Goal: Information Seeking & Learning: Find specific page/section

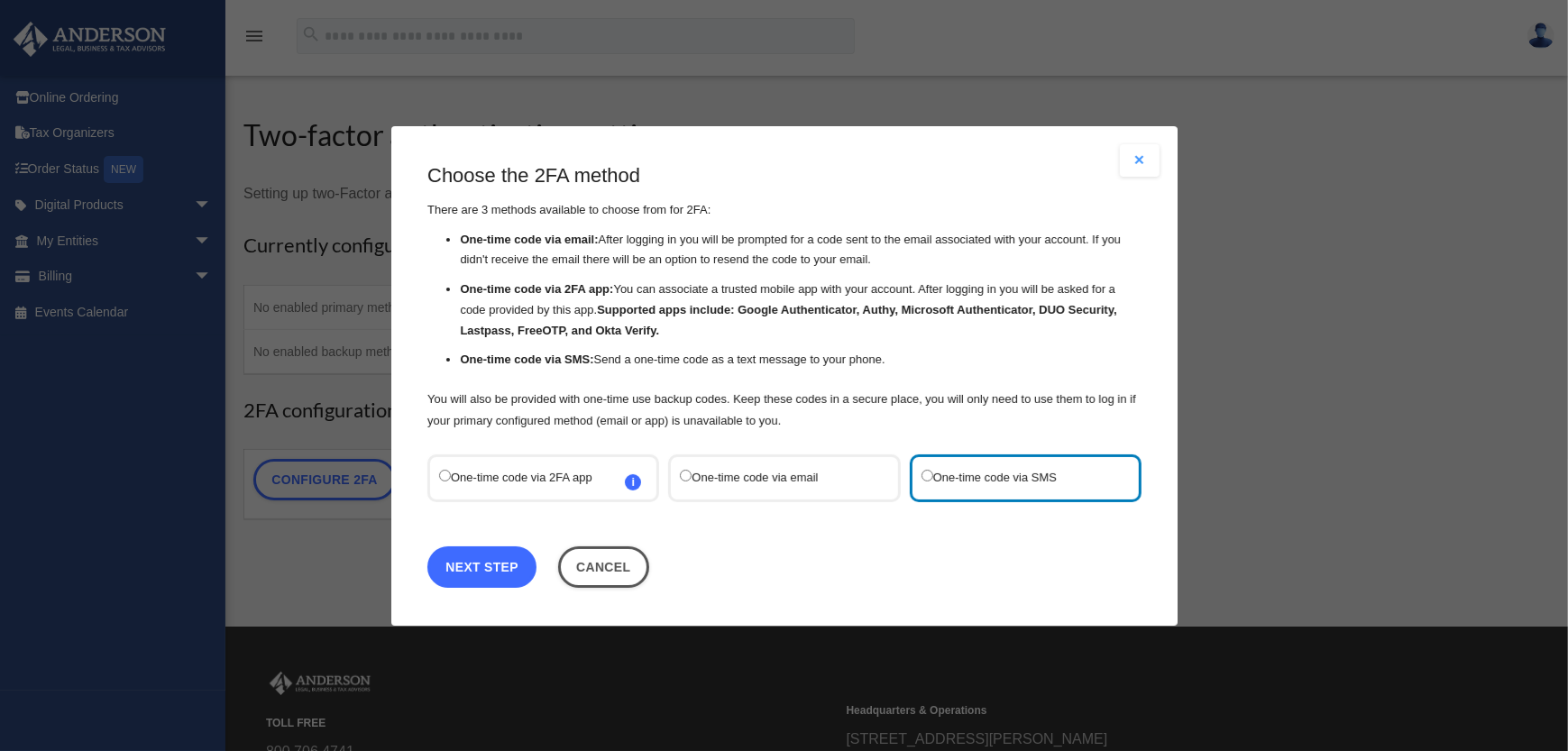
click at [502, 567] on link "Next Step" at bounding box center [482, 566] width 109 height 42
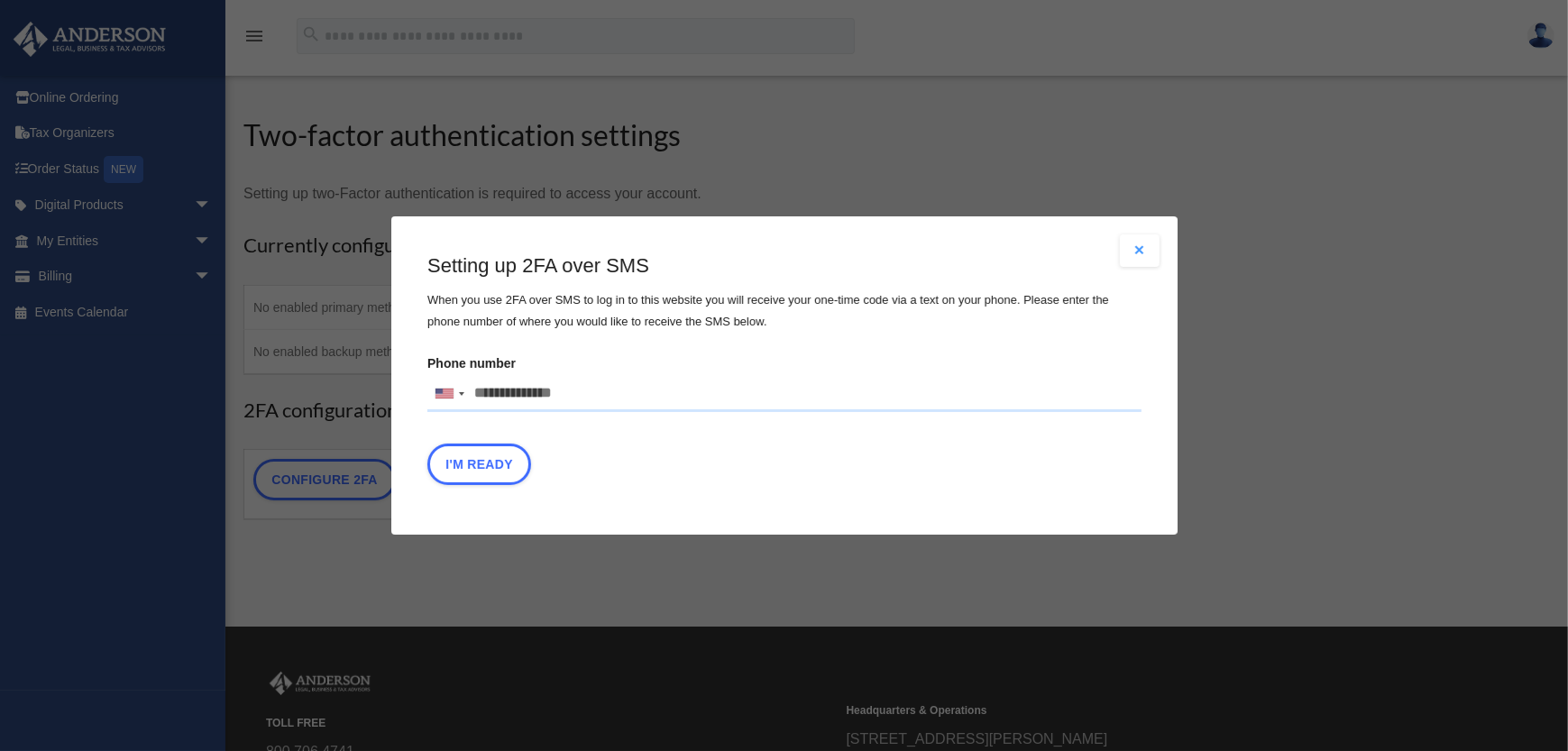
click at [617, 395] on input "Phone number United States +1 United Kingdom +44 Afghanistan (‫افغانستان‬‎) +93…" at bounding box center [784, 394] width 714 height 36
type input "**********"
click at [512, 463] on button "I'm Ready" at bounding box center [479, 464] width 104 height 42
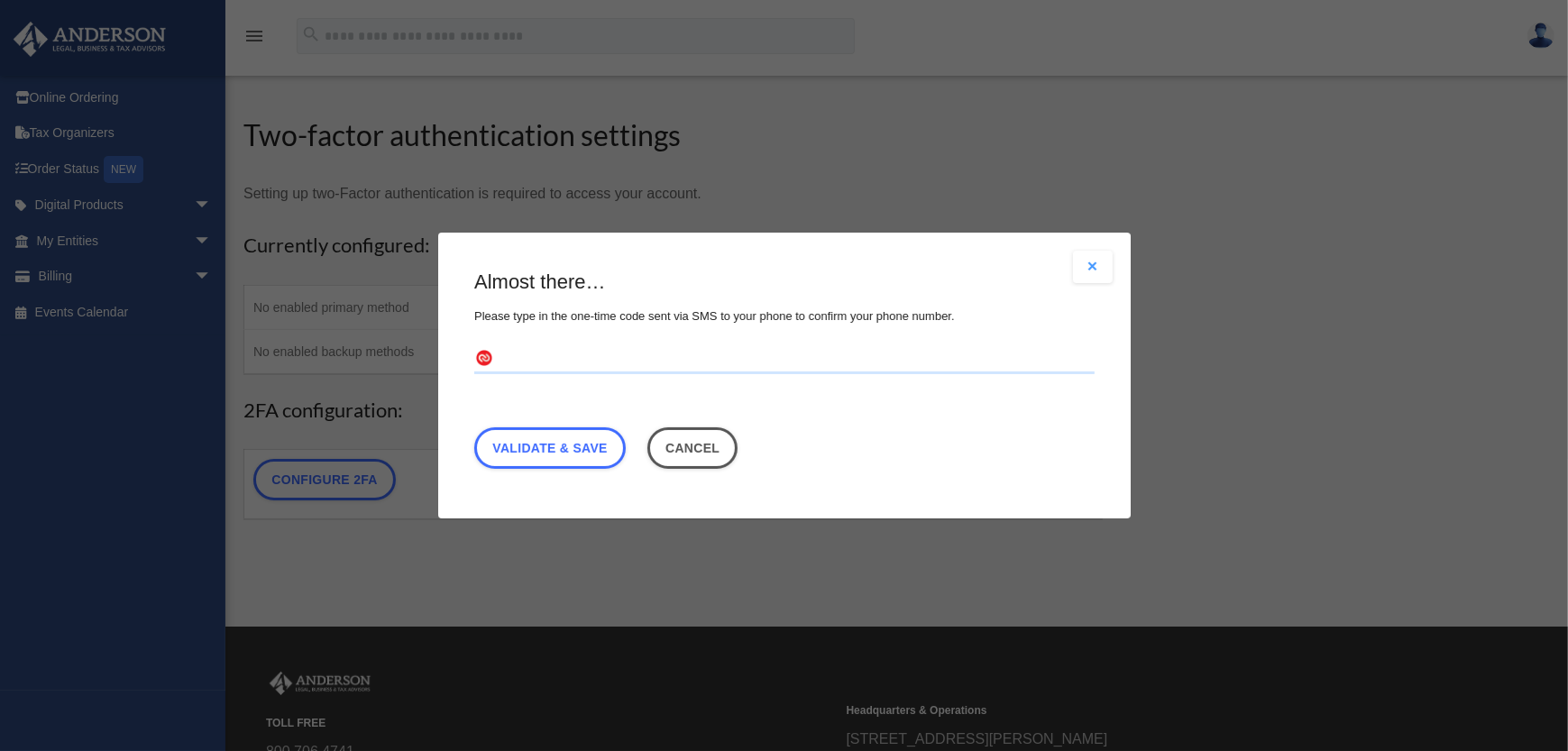
click at [525, 352] on input "text" at bounding box center [784, 359] width 620 height 29
type input "******"
click at [567, 449] on link "Validate & Save" at bounding box center [549, 449] width 151 height 42
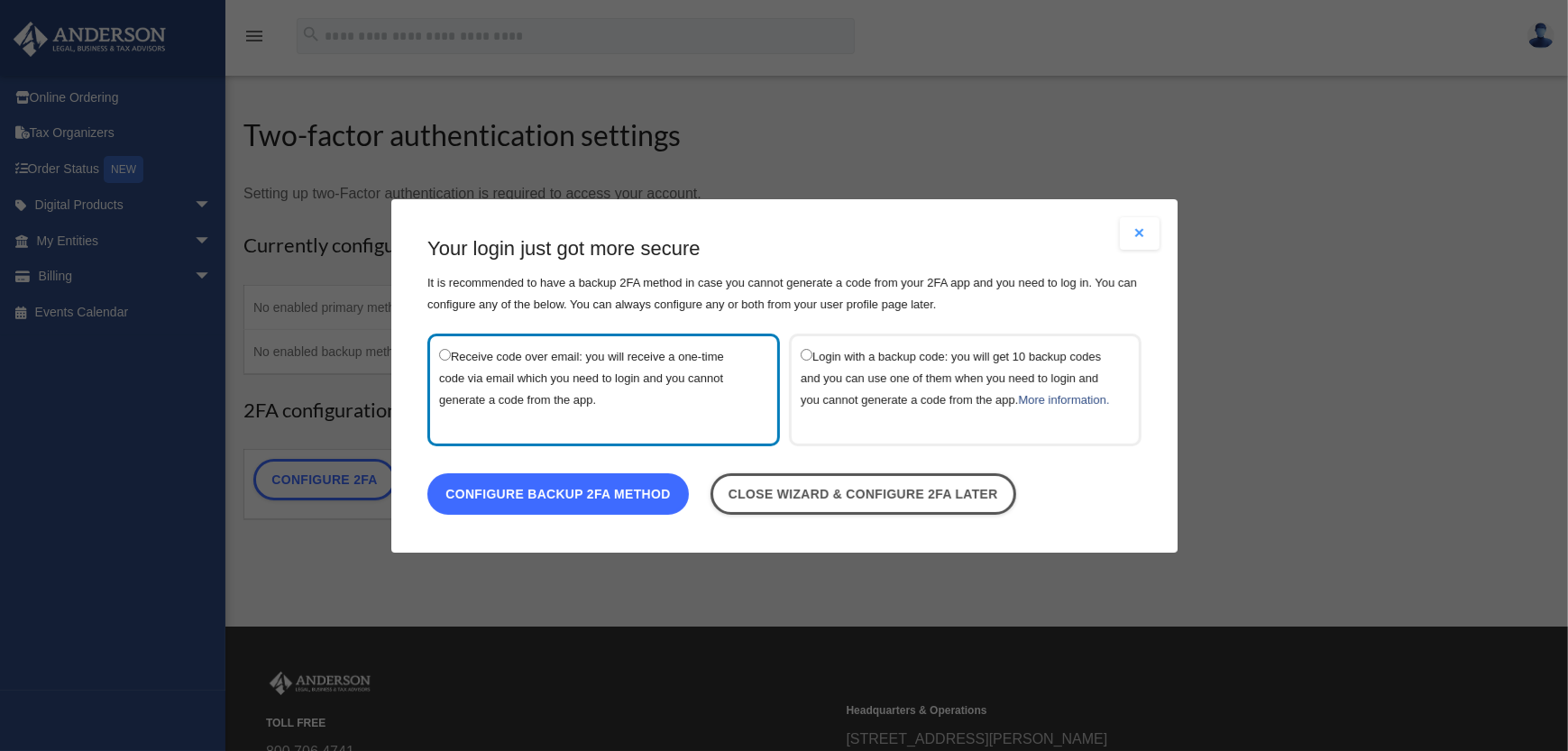
click at [551, 503] on link "Configure backup 2FA method" at bounding box center [558, 493] width 262 height 42
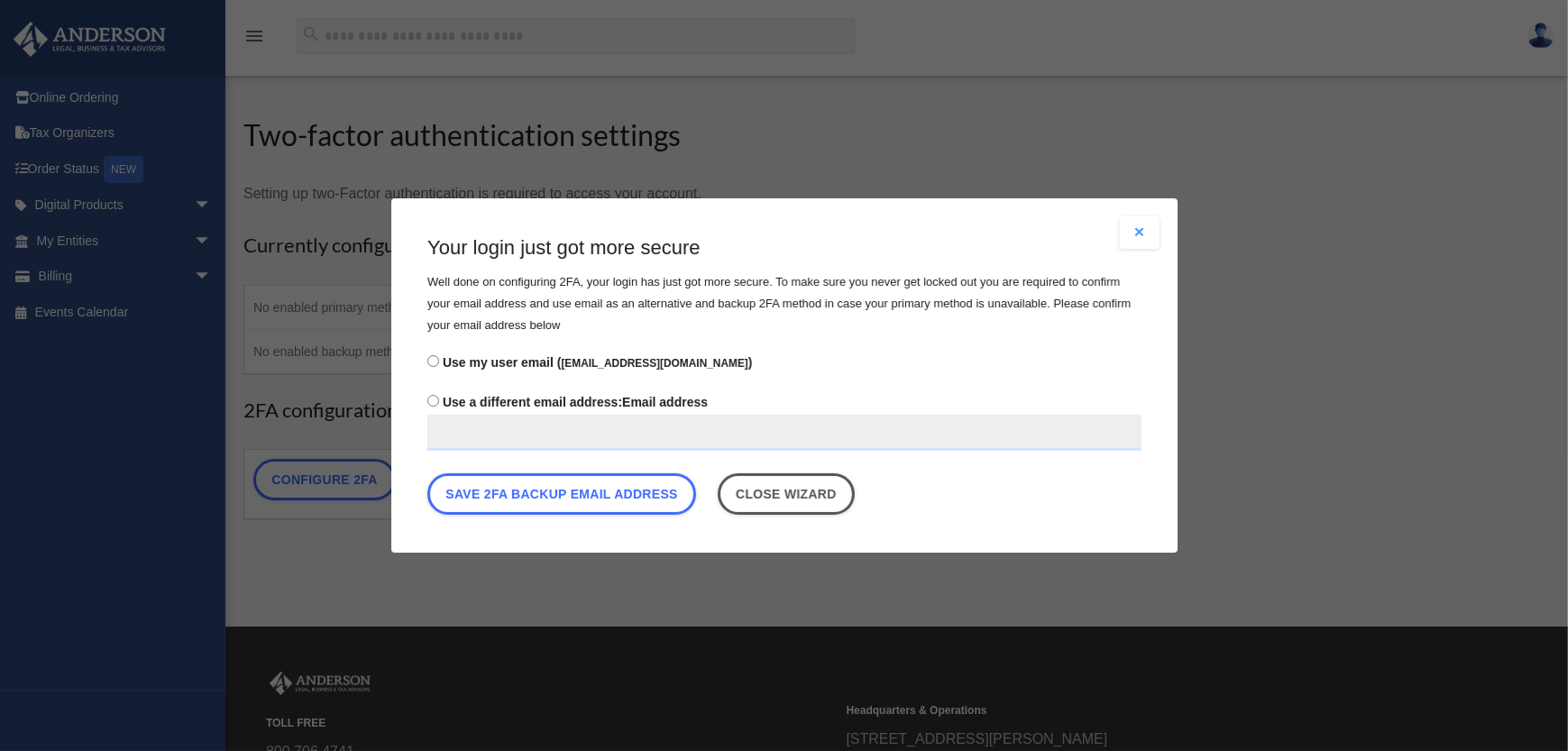
click at [456, 436] on input "Use a different email address: Email address" at bounding box center [784, 433] width 714 height 36
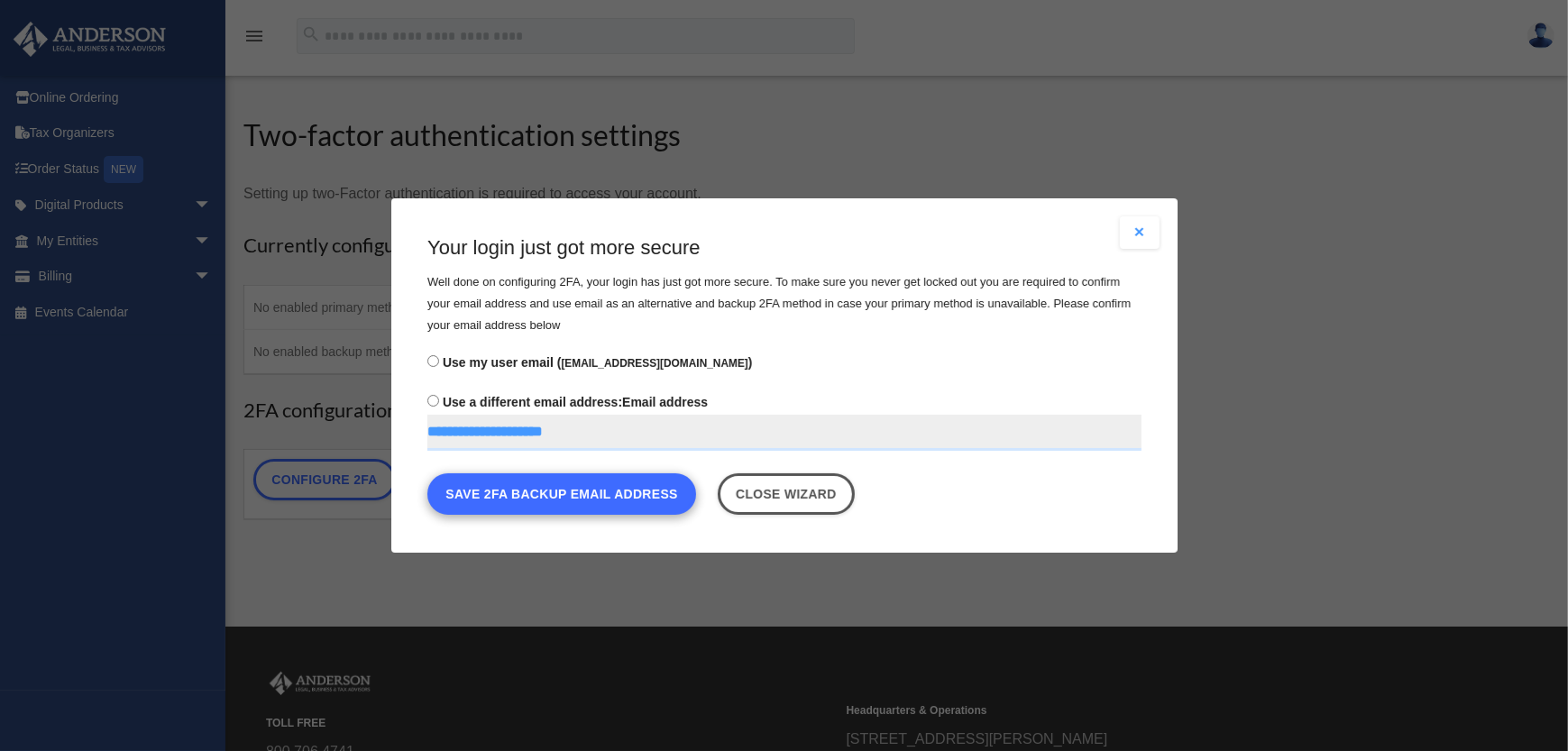
type input "**********"
click at [603, 494] on button "Save 2FA backup email address" at bounding box center [562, 494] width 269 height 42
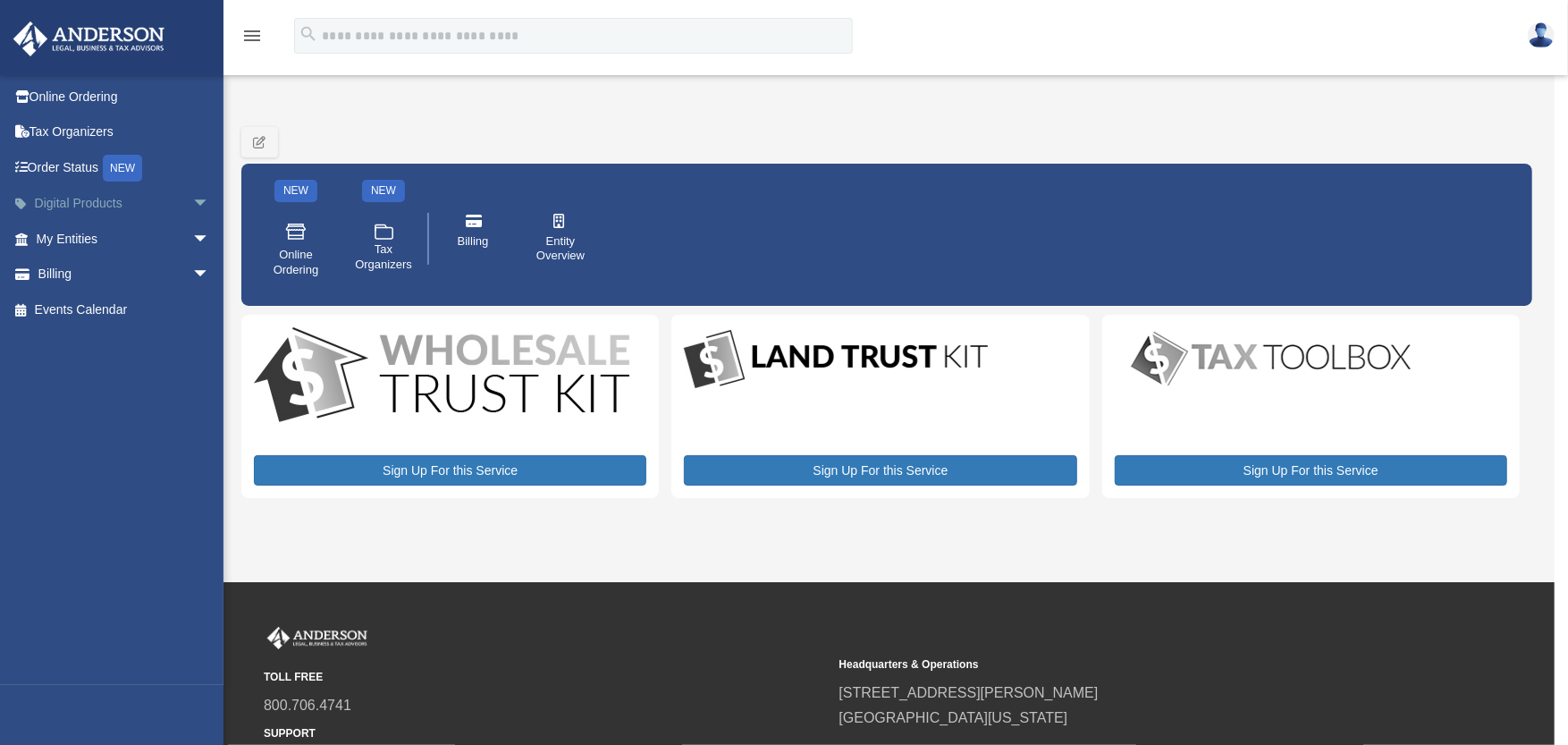
click at [192, 205] on span "arrow_drop_down" at bounding box center [210, 204] width 35 height 36
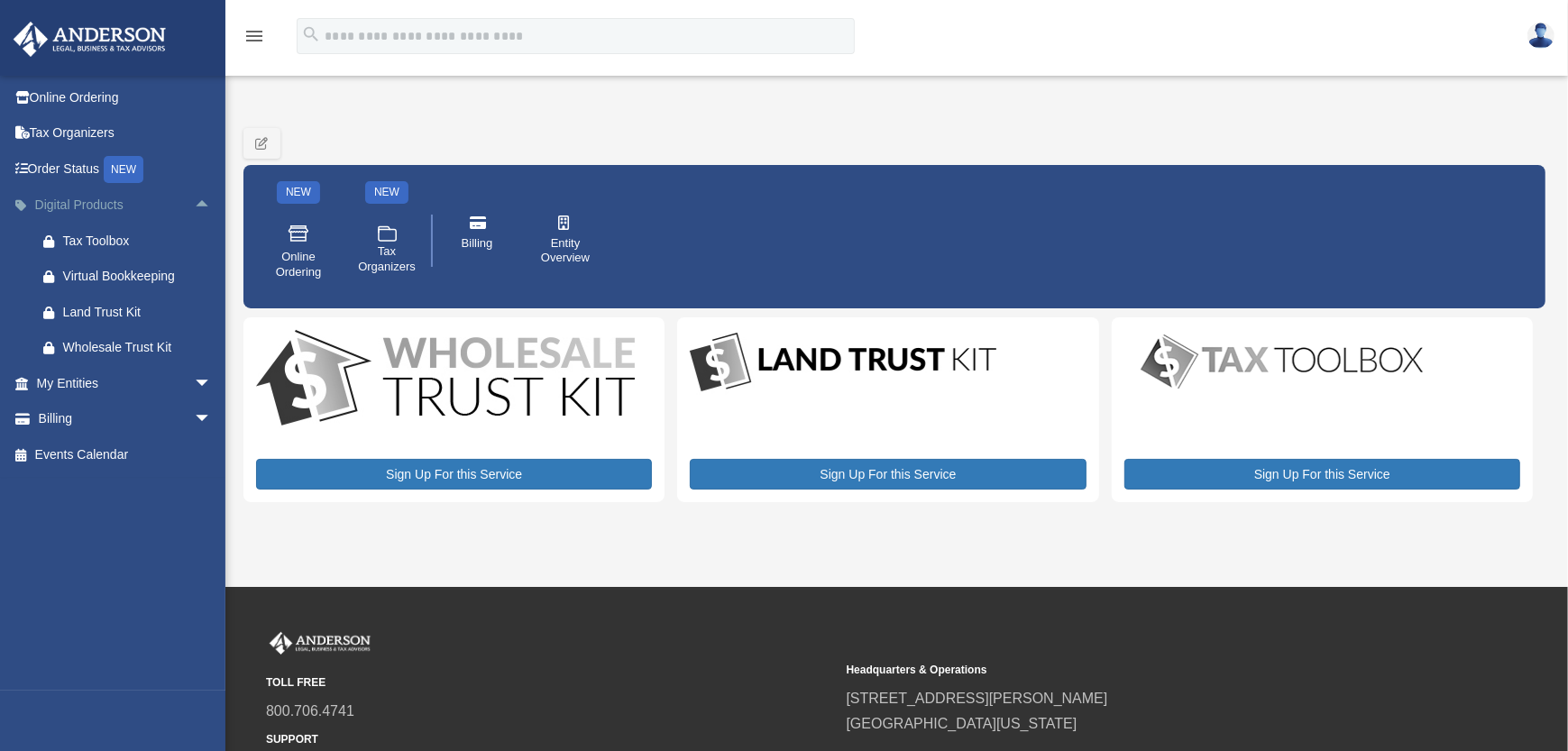
click at [194, 207] on span "arrow_drop_up" at bounding box center [211, 206] width 36 height 37
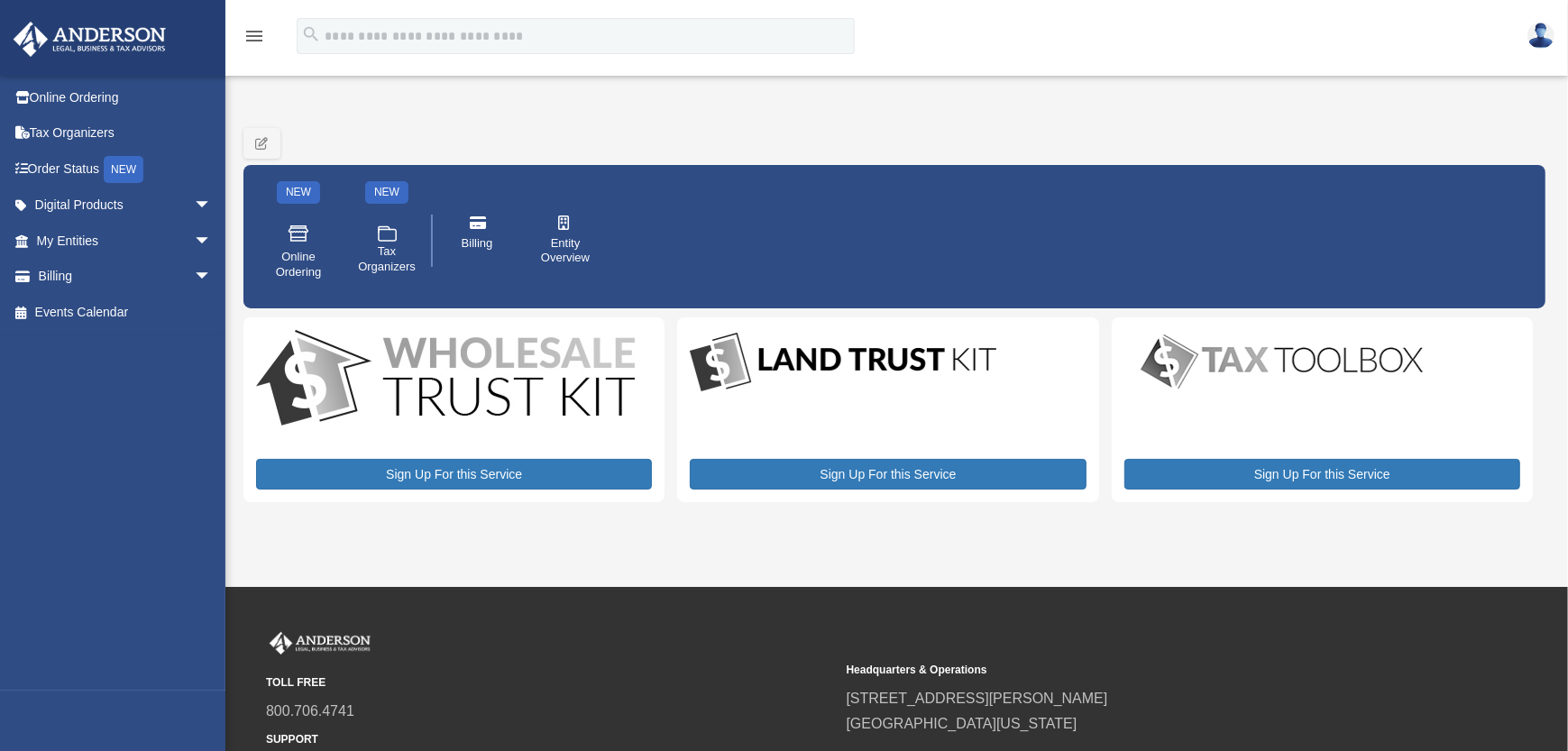
click at [254, 40] on icon "menu" at bounding box center [254, 37] width 22 height 22
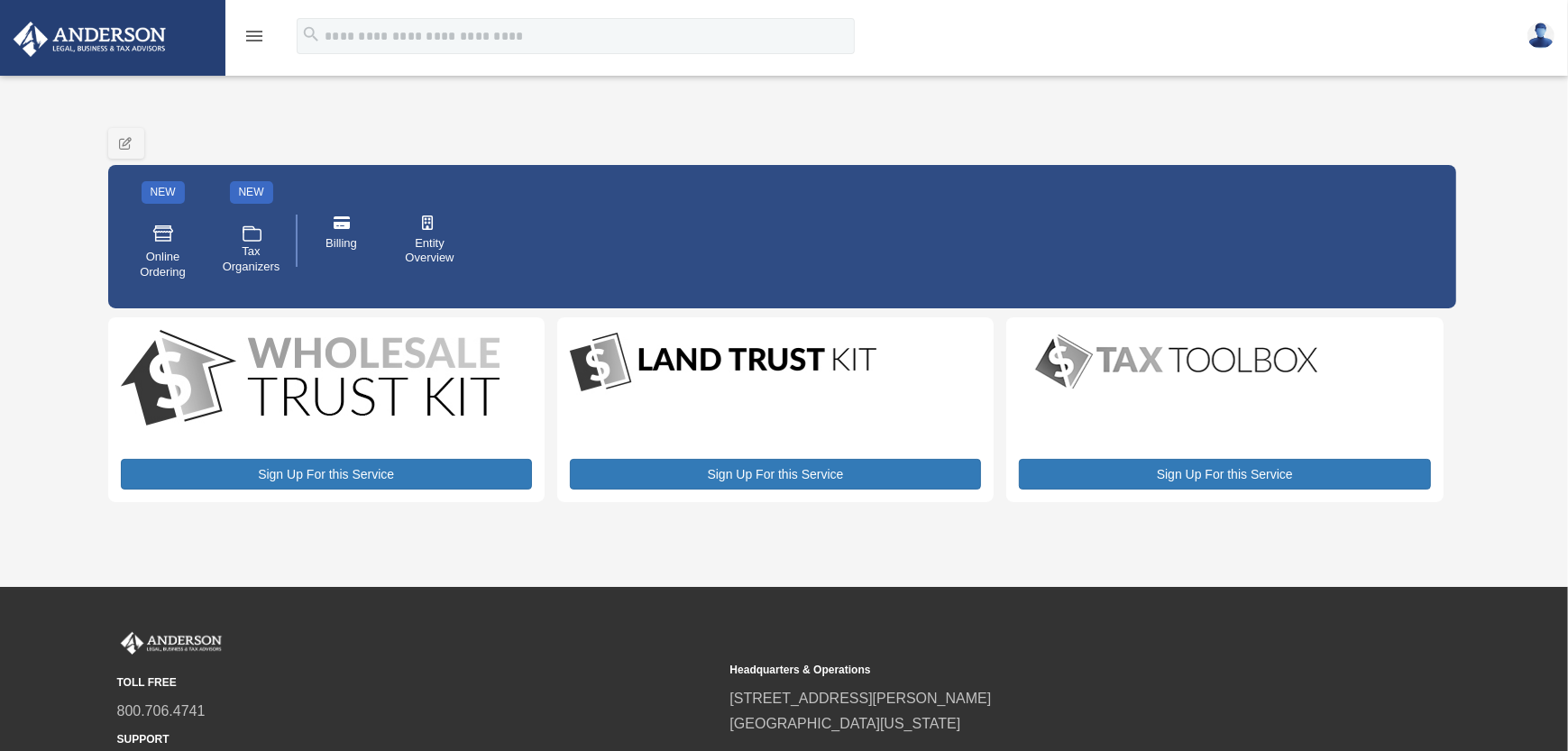
click at [254, 40] on icon "menu" at bounding box center [254, 37] width 22 height 22
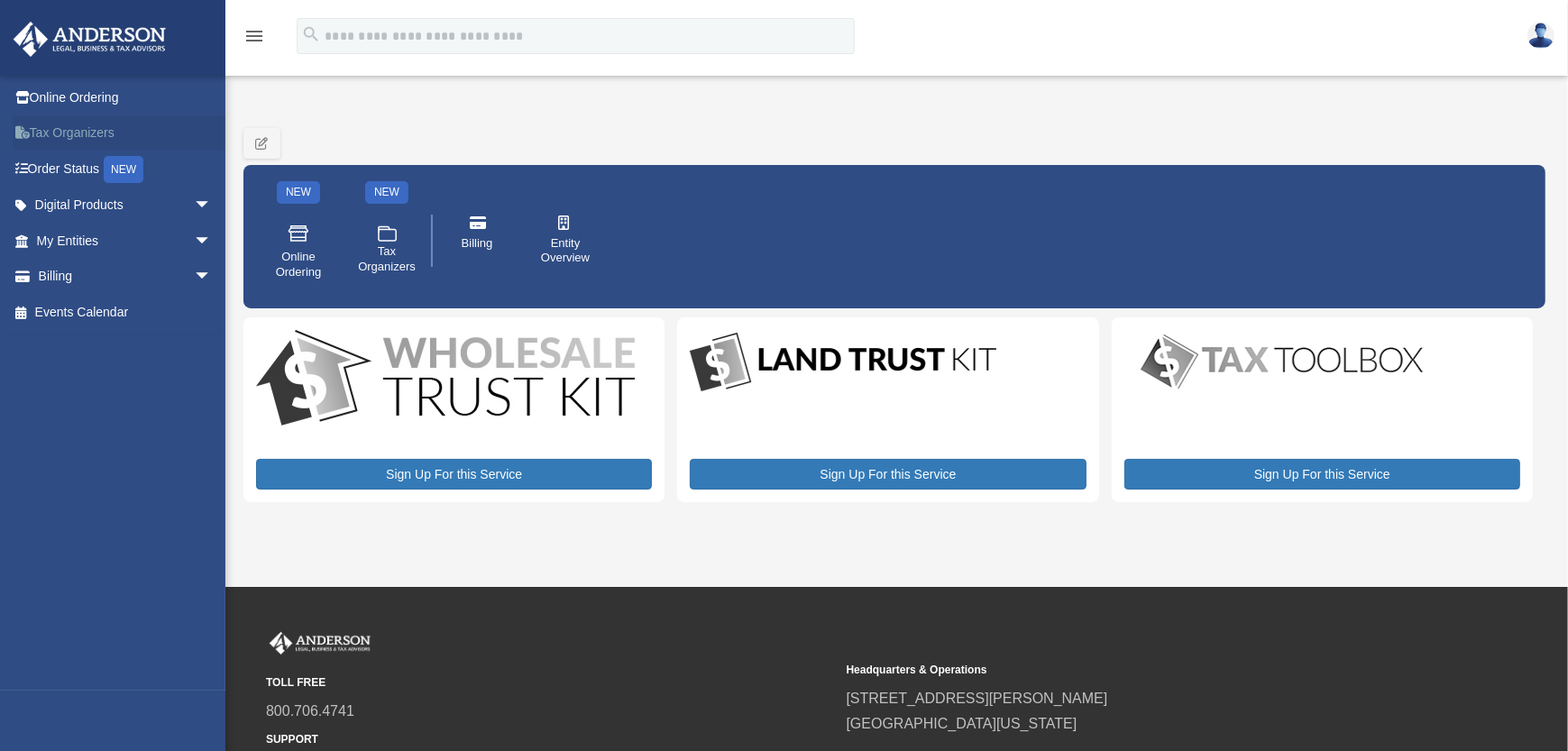
click at [92, 134] on link "Tax Organizers" at bounding box center [125, 133] width 226 height 36
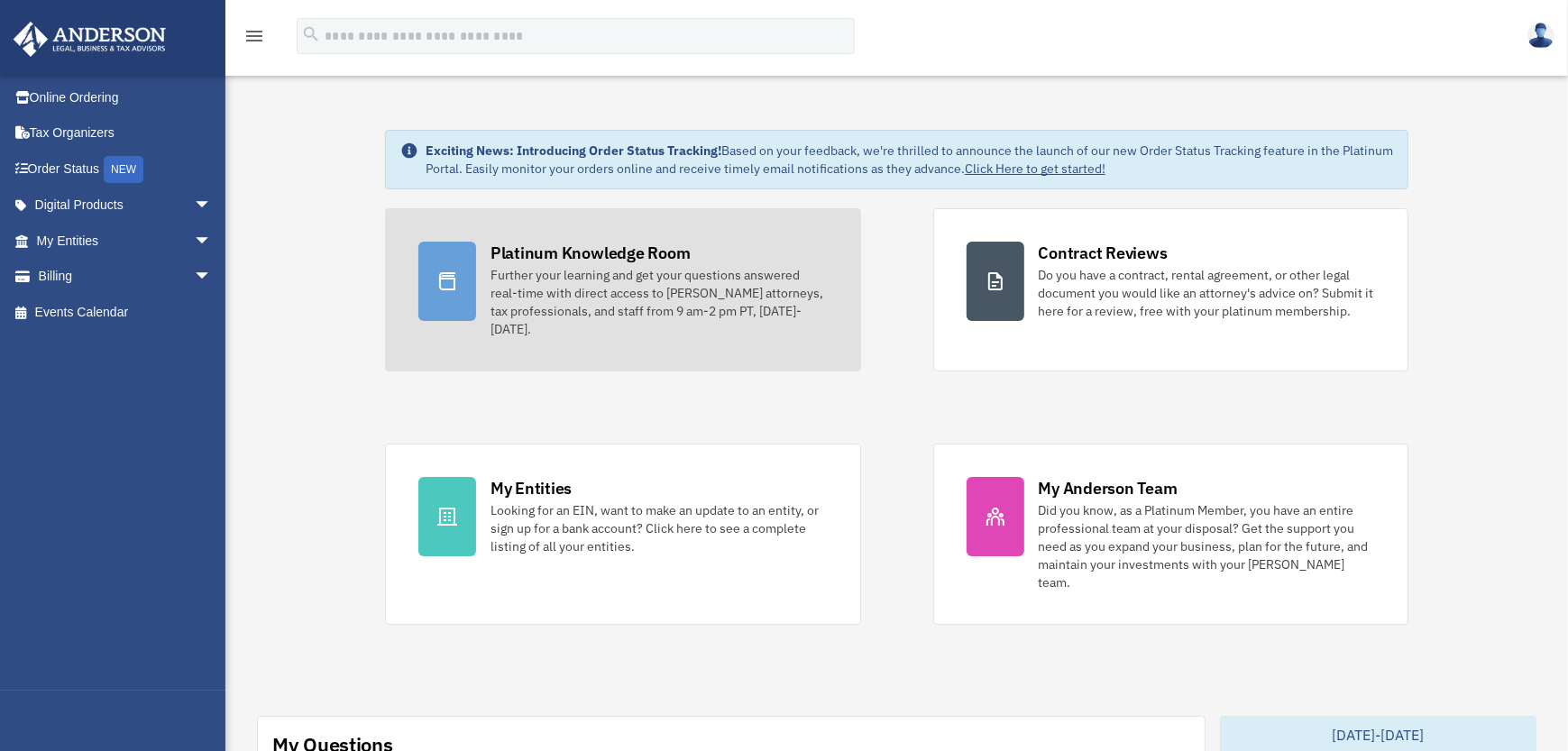
click at [573, 255] on div "Platinum Knowledge Room" at bounding box center [590, 253] width 201 height 23
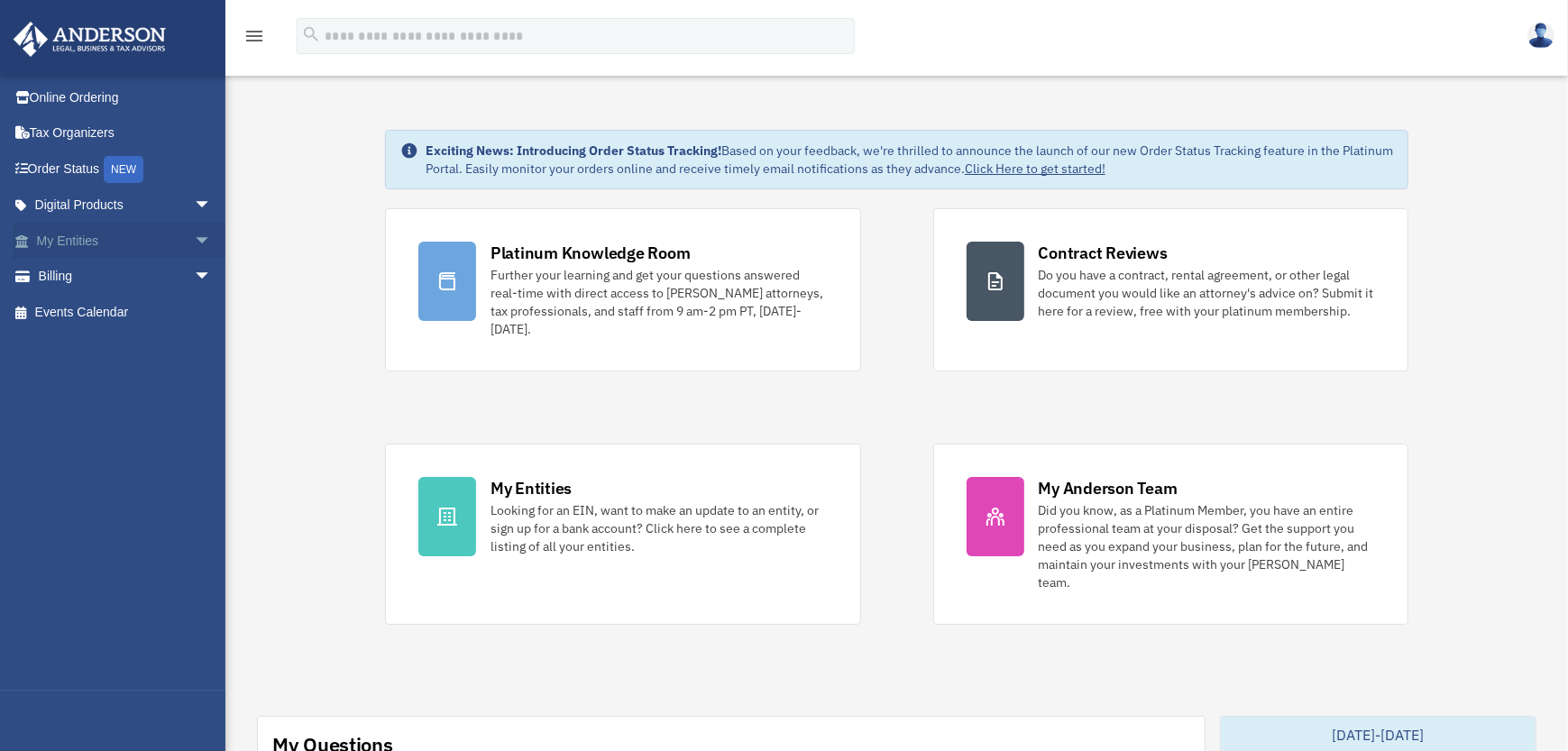
click at [194, 237] on span "arrow_drop_down" at bounding box center [211, 240] width 36 height 37
click at [194, 237] on span "arrow_drop_up" at bounding box center [211, 240] width 36 height 37
click at [194, 205] on span "arrow_drop_down" at bounding box center [211, 206] width 36 height 37
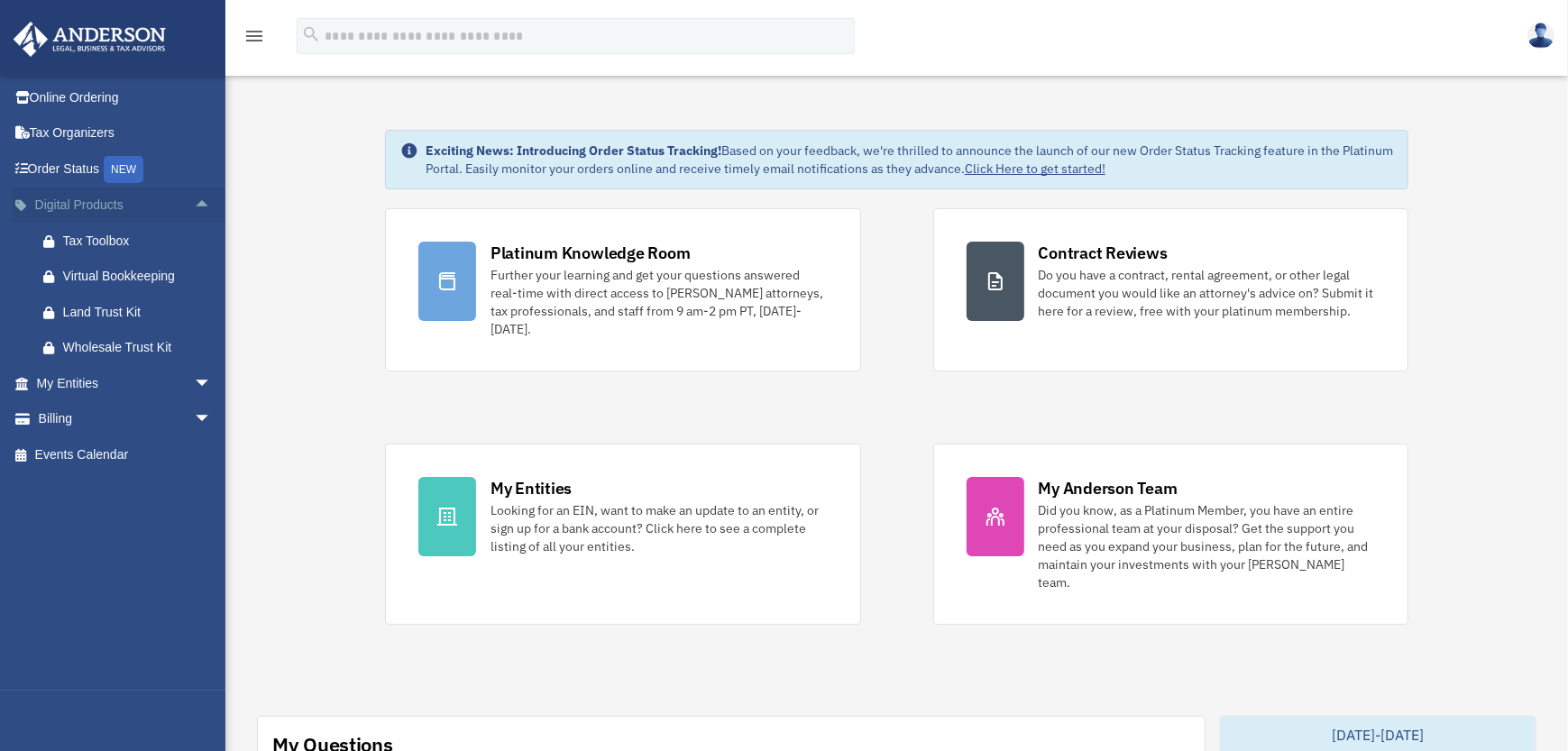
click at [194, 205] on span "arrow_drop_up" at bounding box center [211, 206] width 36 height 37
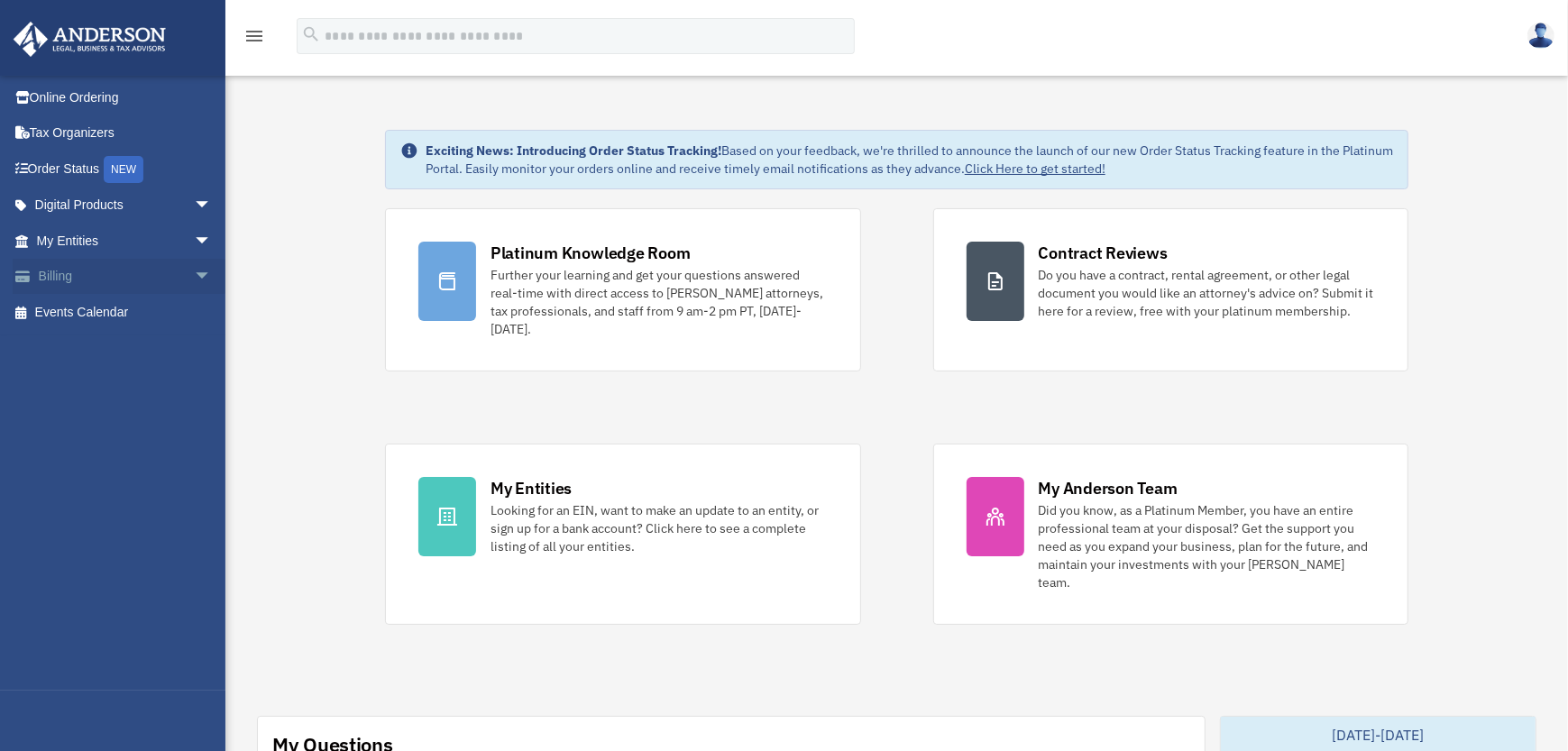
click at [194, 280] on span "arrow_drop_down" at bounding box center [211, 277] width 36 height 37
click at [194, 280] on span "arrow_drop_up" at bounding box center [211, 277] width 36 height 37
click at [251, 38] on icon "menu" at bounding box center [254, 37] width 22 height 22
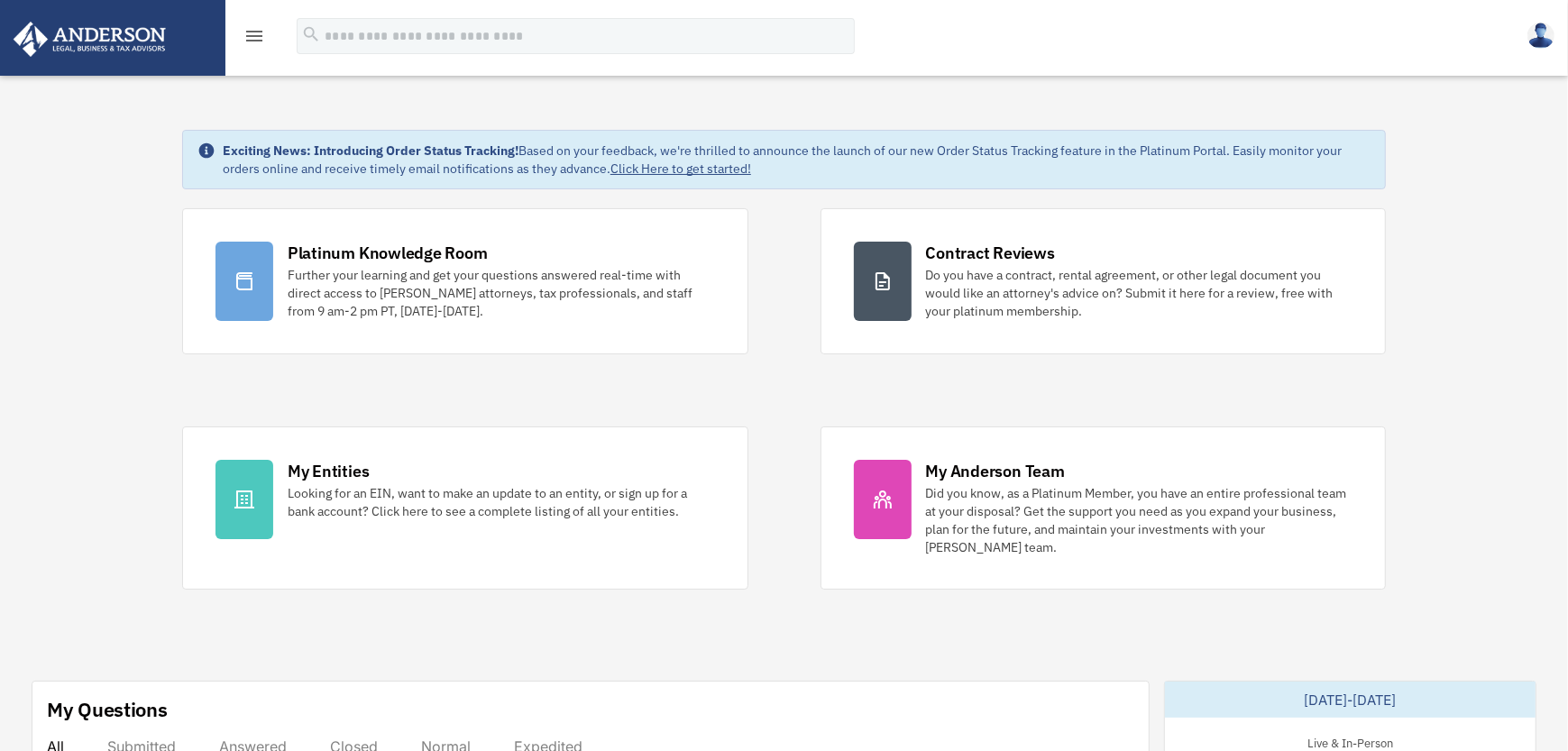
click at [1541, 30] on img at bounding box center [1540, 36] width 27 height 26
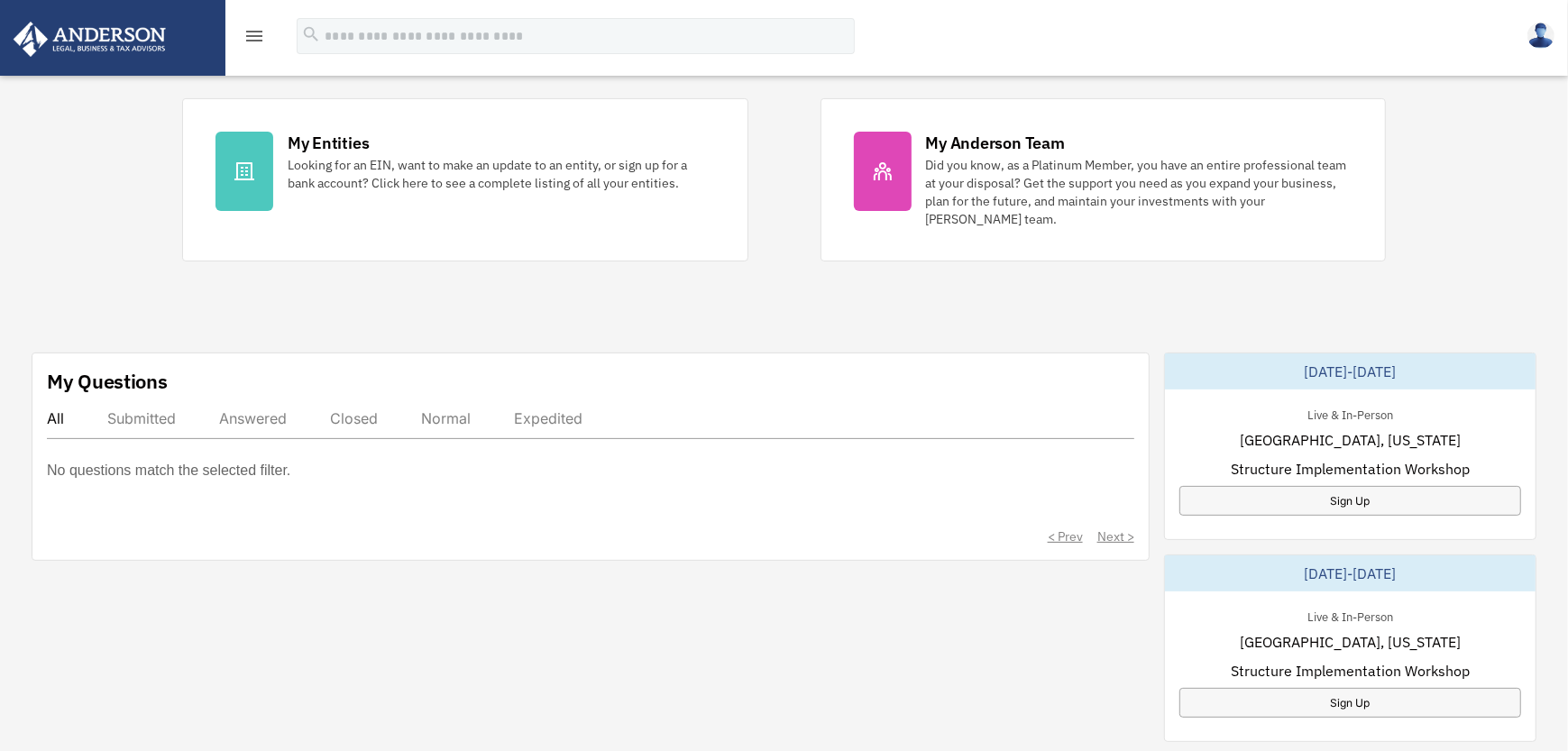
scroll to position [451, 0]
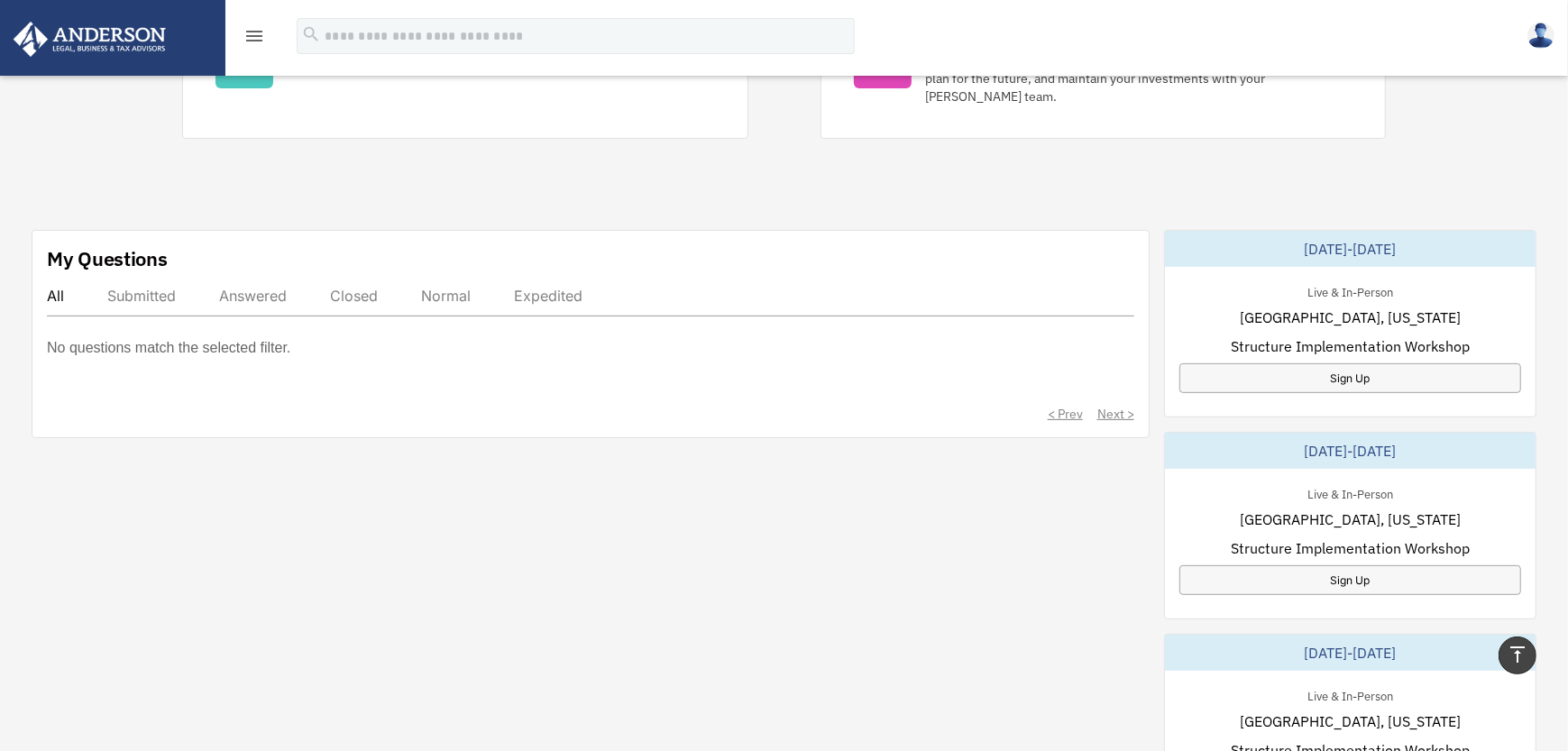
click at [252, 294] on div "Answered" at bounding box center [253, 295] width 67 height 18
click at [364, 296] on div "Closed" at bounding box center [354, 295] width 47 height 18
click at [438, 293] on div "Normal" at bounding box center [446, 295] width 49 height 18
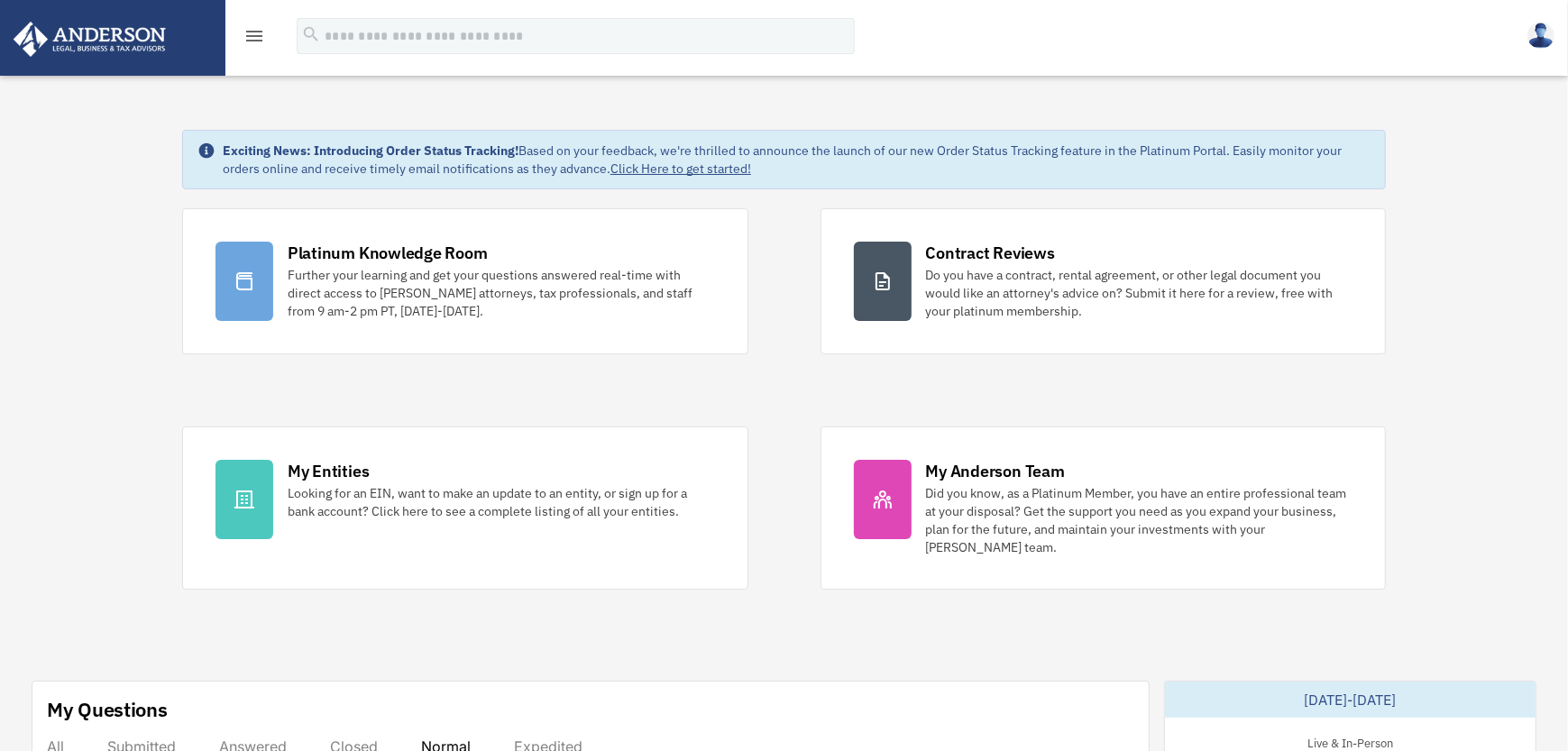
scroll to position [0, 0]
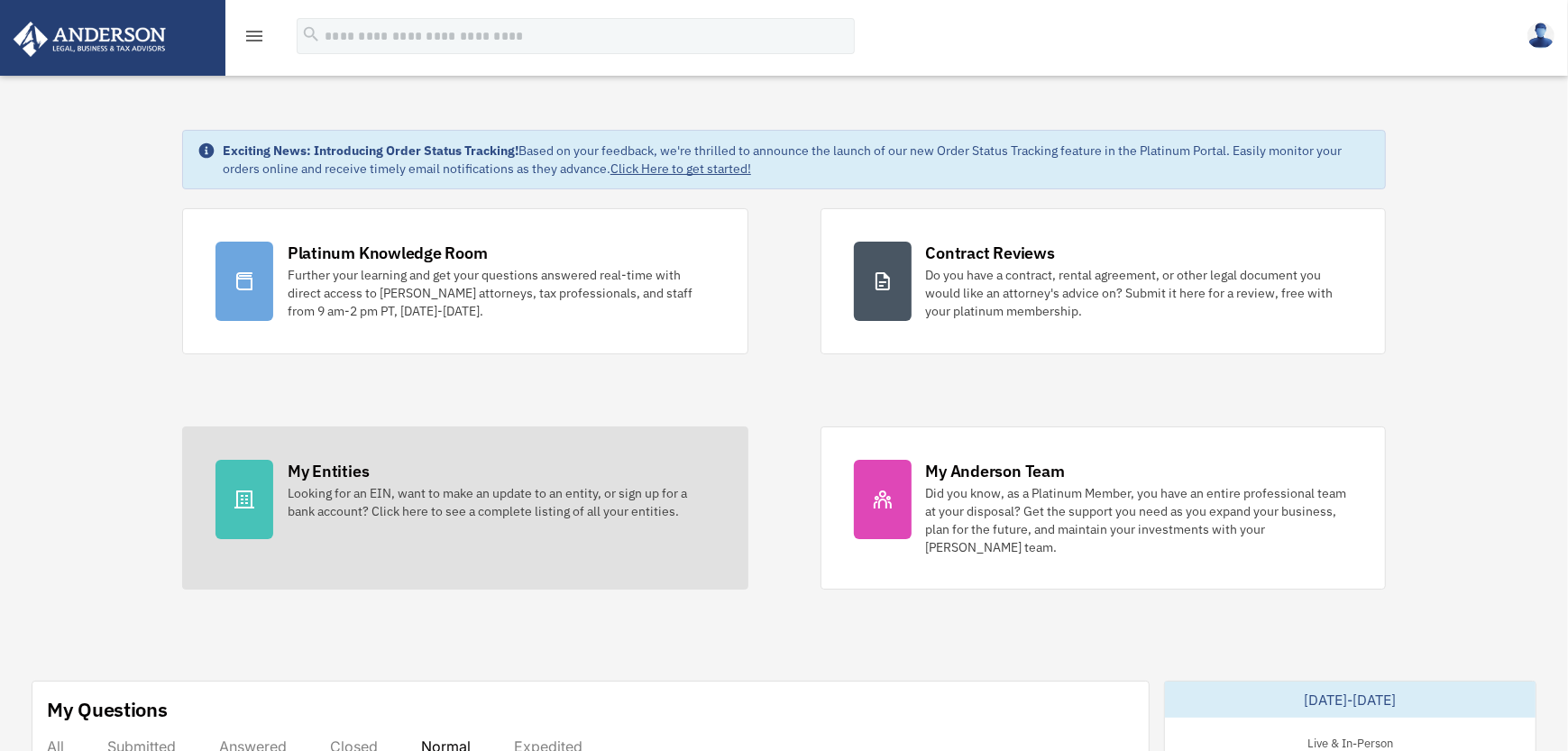
click at [427, 475] on div "My Entities Looking for an EIN, want to make an update to an entity, or sign up…" at bounding box center [501, 489] width 428 height 60
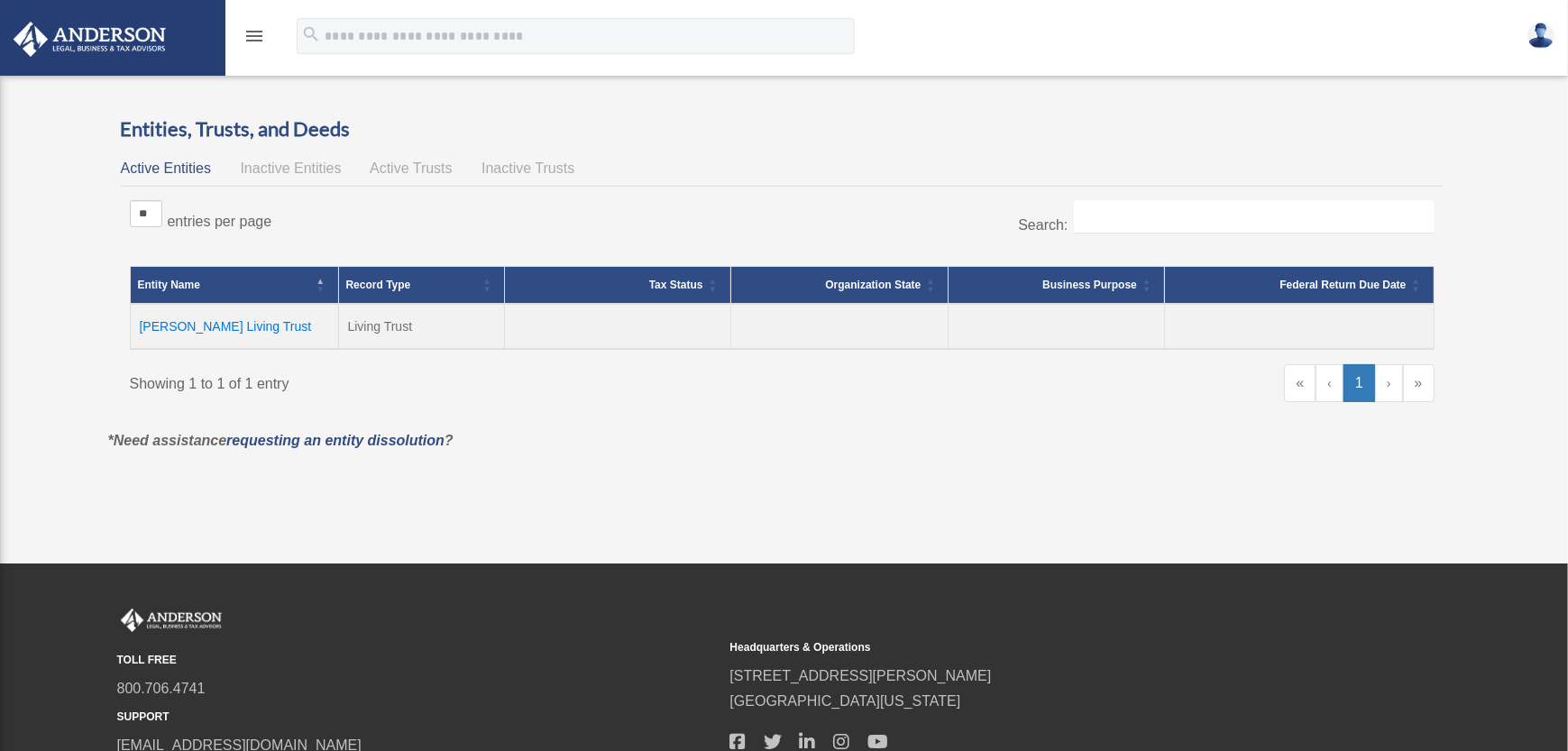
click at [259, 33] on icon "menu" at bounding box center [254, 37] width 22 height 22
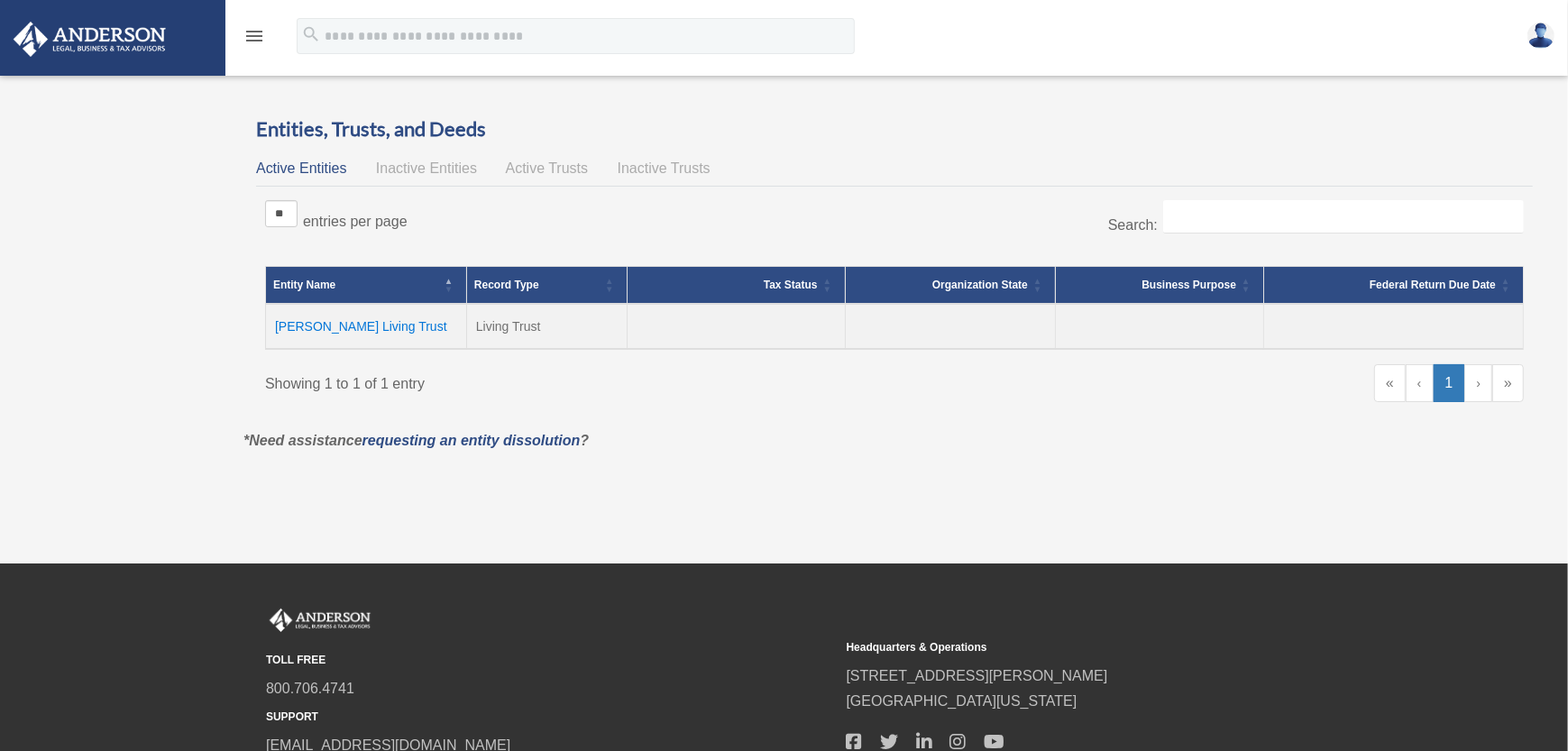
click at [252, 42] on icon "menu" at bounding box center [254, 37] width 22 height 22
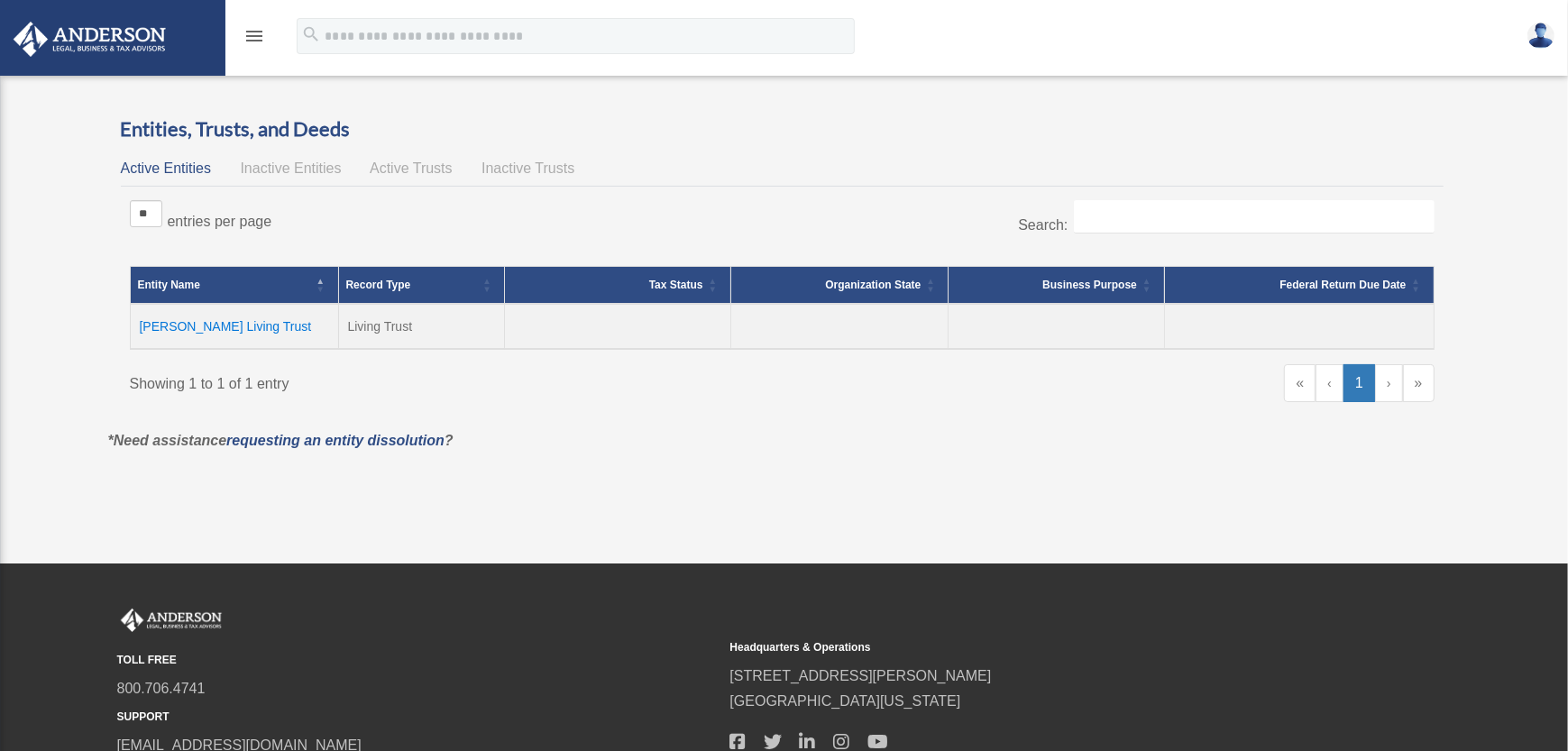
click at [252, 42] on icon "menu" at bounding box center [254, 37] width 22 height 22
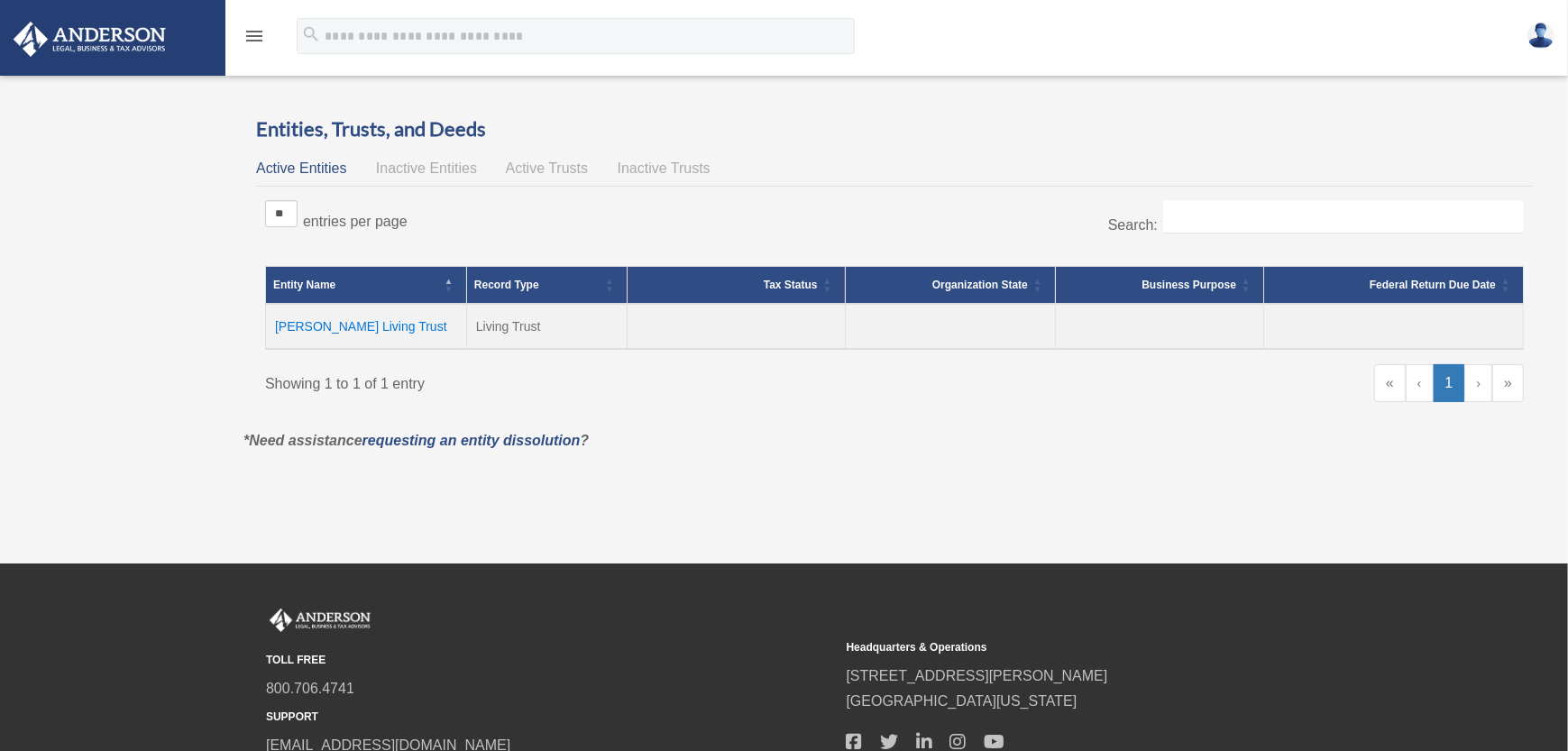
click at [101, 42] on img at bounding box center [89, 40] width 163 height 36
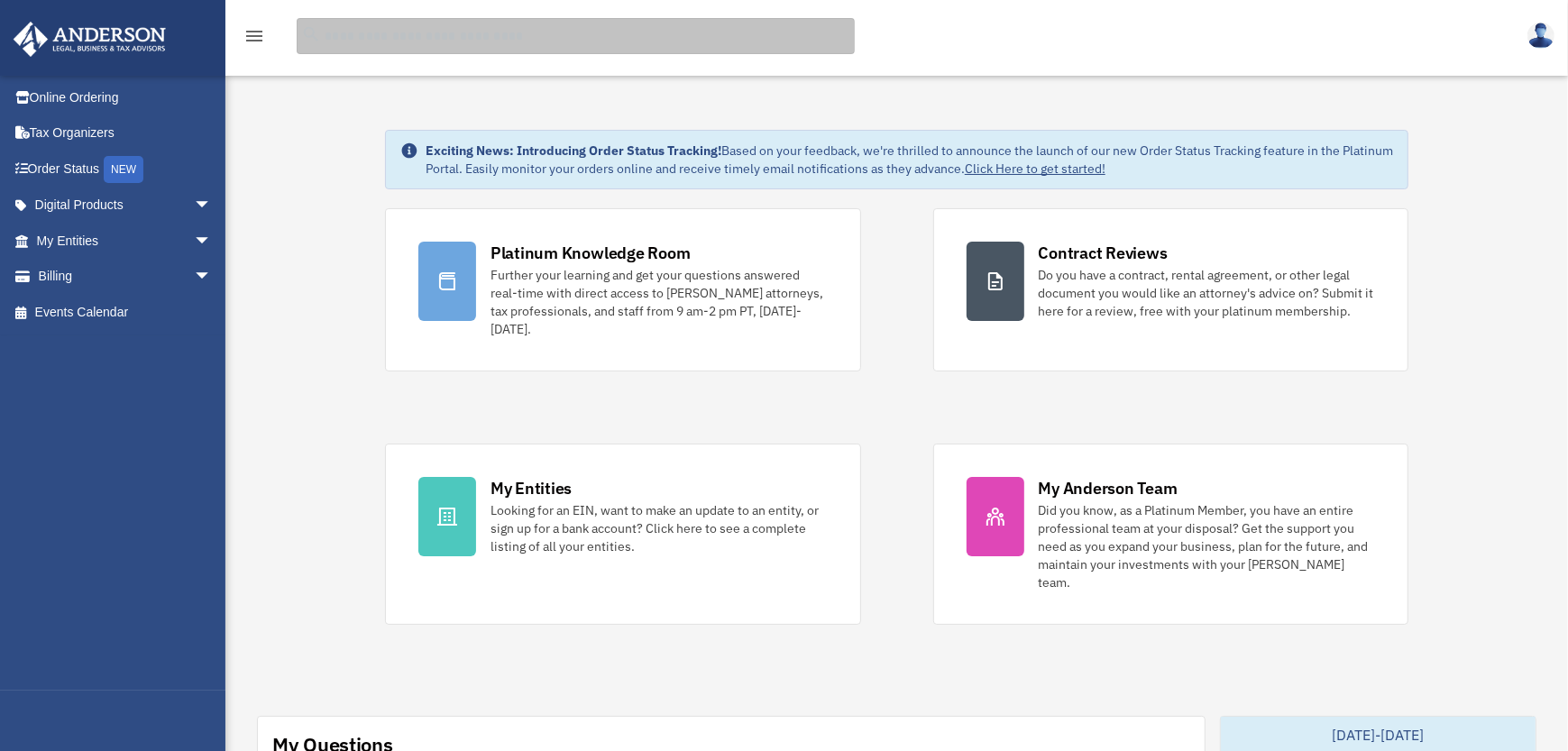
click at [455, 36] on input "search" at bounding box center [575, 36] width 558 height 36
click at [486, 29] on input "search" at bounding box center [575, 36] width 558 height 36
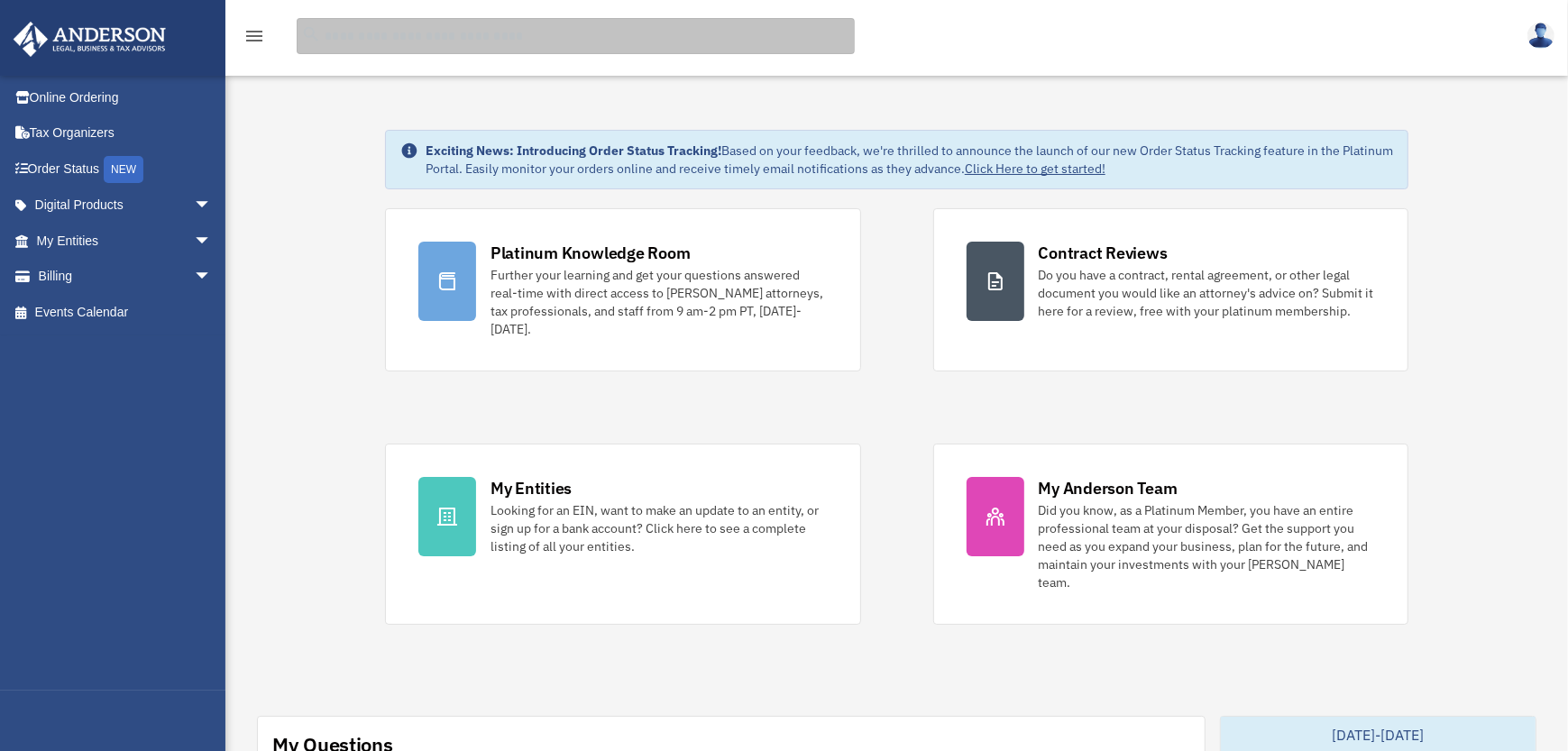
click at [363, 43] on input "search" at bounding box center [575, 36] width 558 height 36
type input "**********"
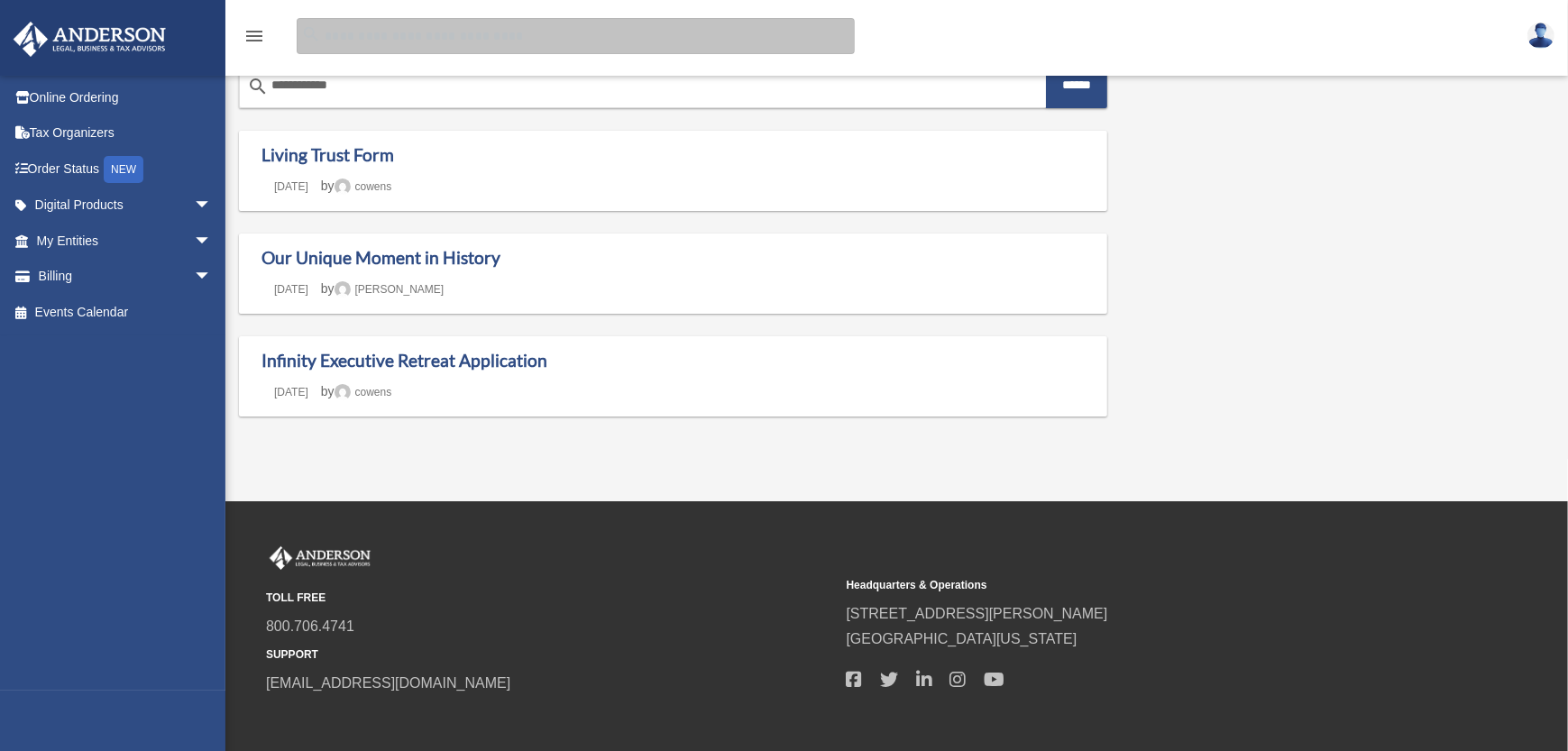
click at [373, 44] on input "Search for:" at bounding box center [575, 36] width 558 height 36
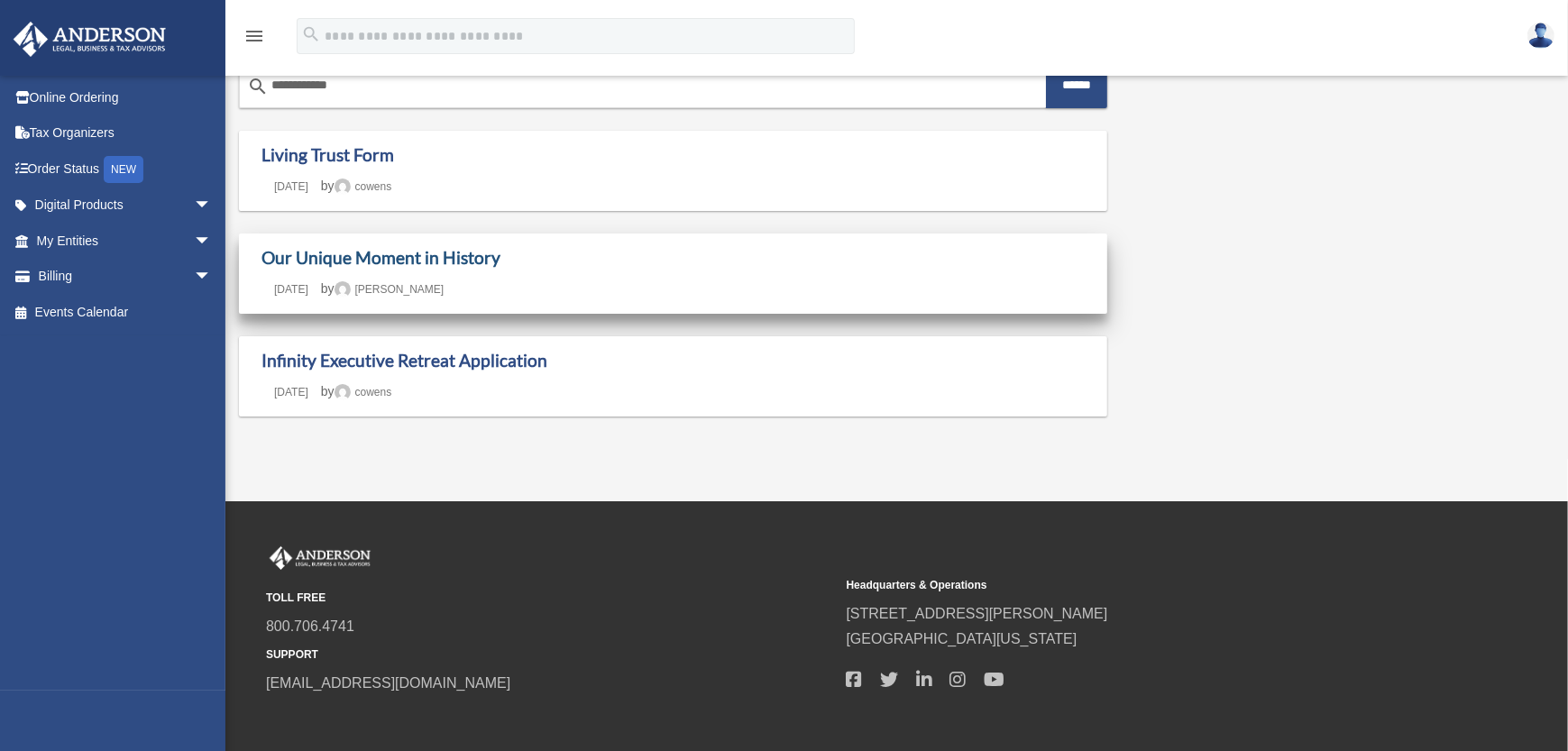
click at [464, 267] on link "Our Unique Moment in History" at bounding box center [381, 257] width 239 height 21
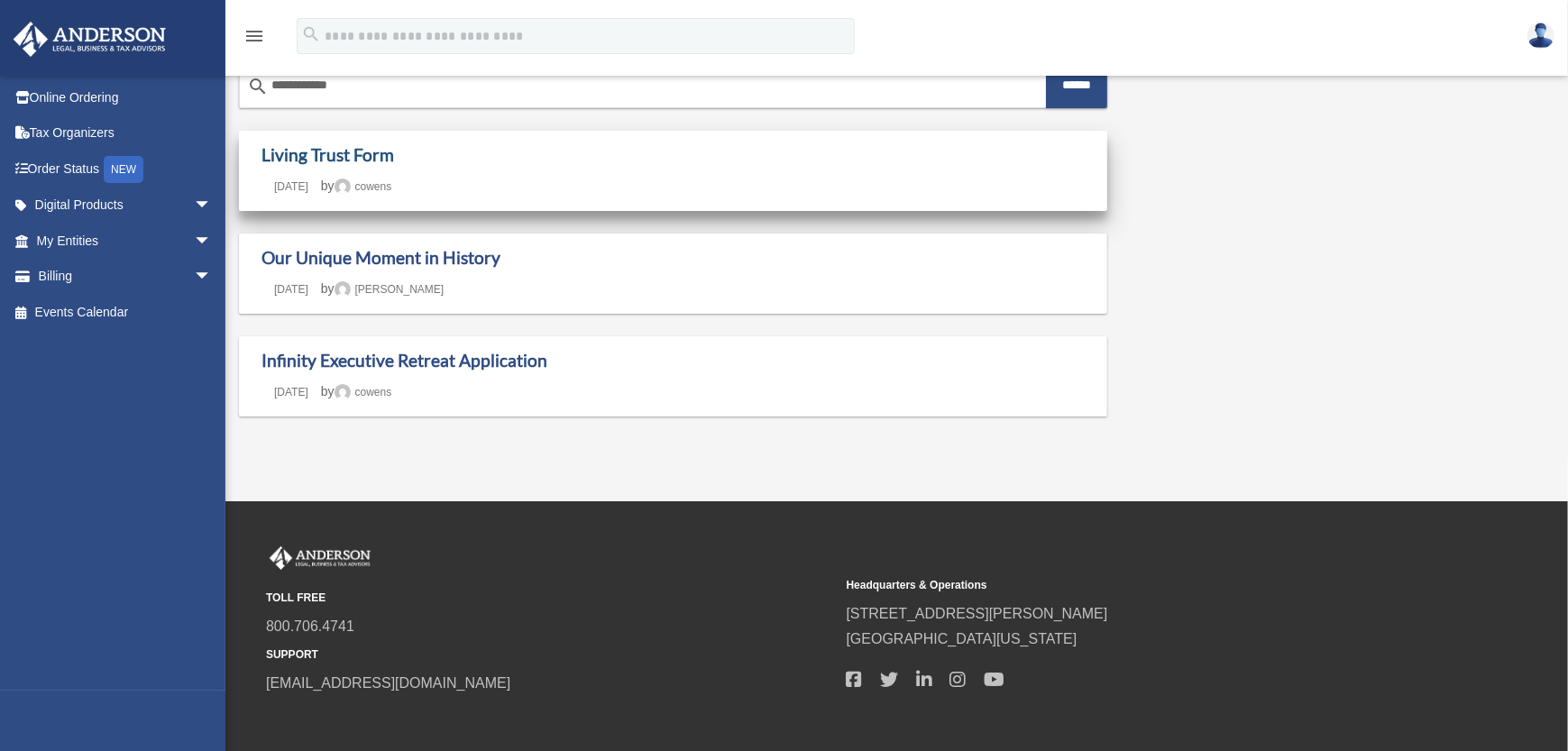
click at [327, 153] on link "Living Trust Form" at bounding box center [328, 154] width 132 height 21
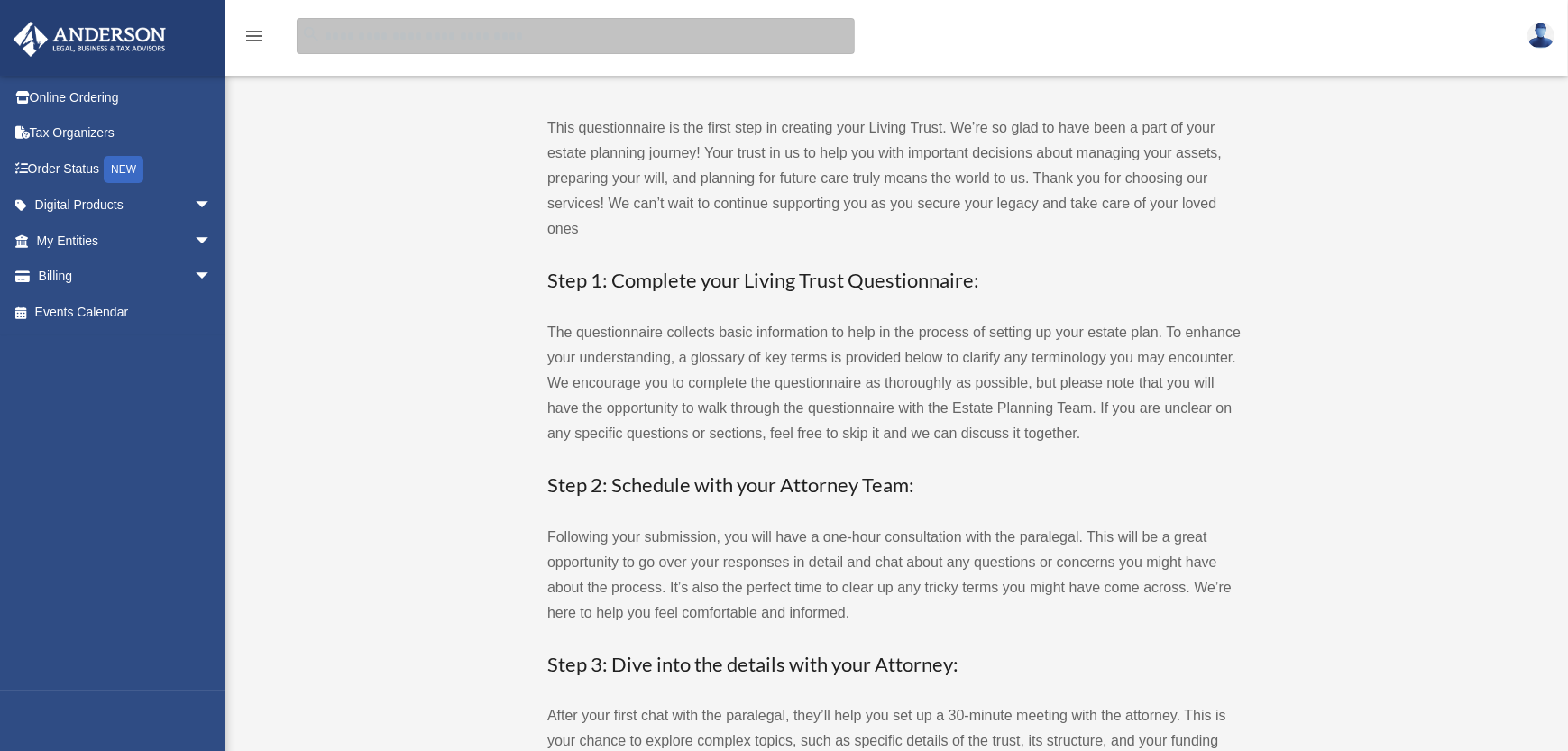
click at [345, 35] on input "search" at bounding box center [575, 36] width 558 height 36
type input "**********"
click at [555, 33] on input "**********" at bounding box center [575, 36] width 558 height 36
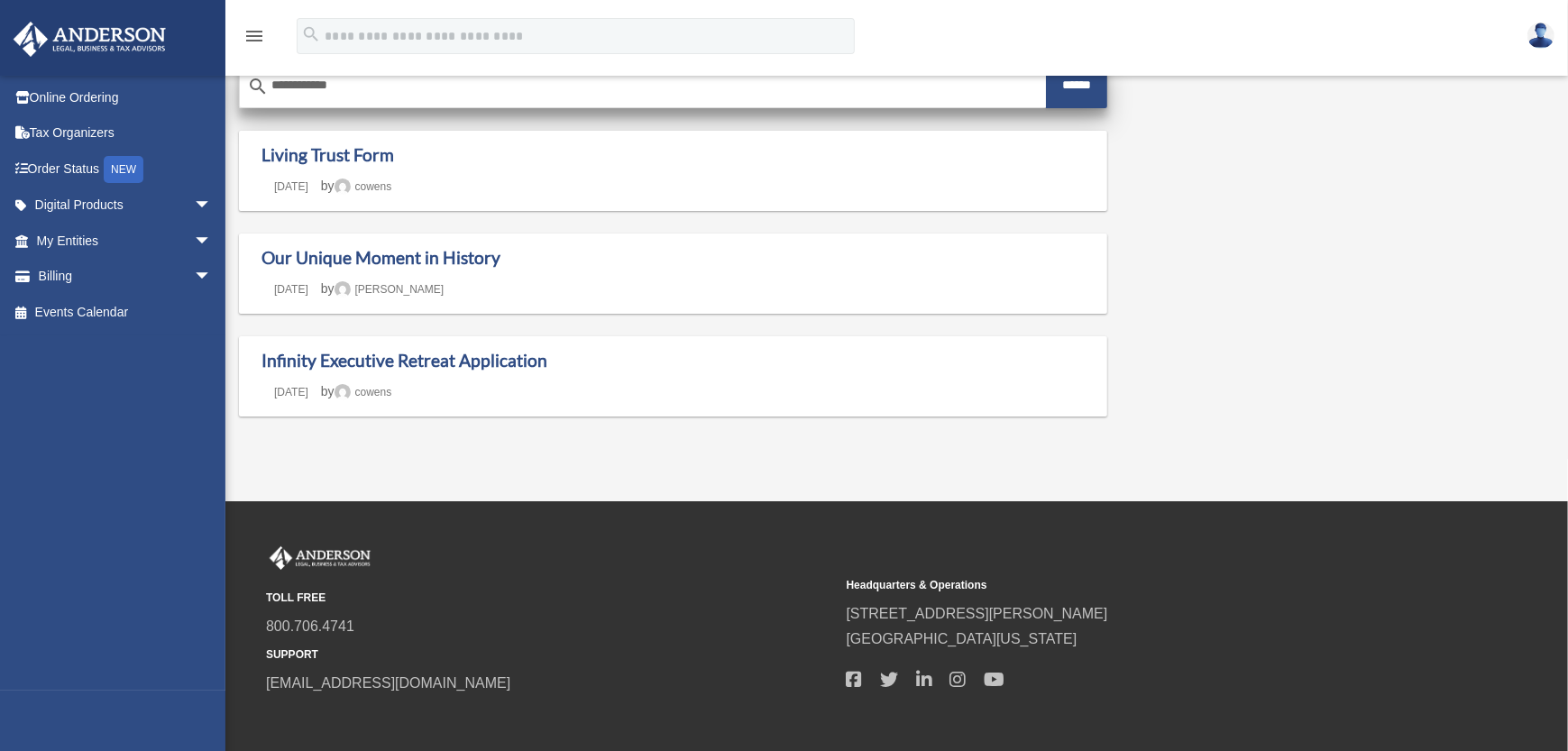
click at [1079, 91] on input "******" at bounding box center [1075, 85] width 60 height 46
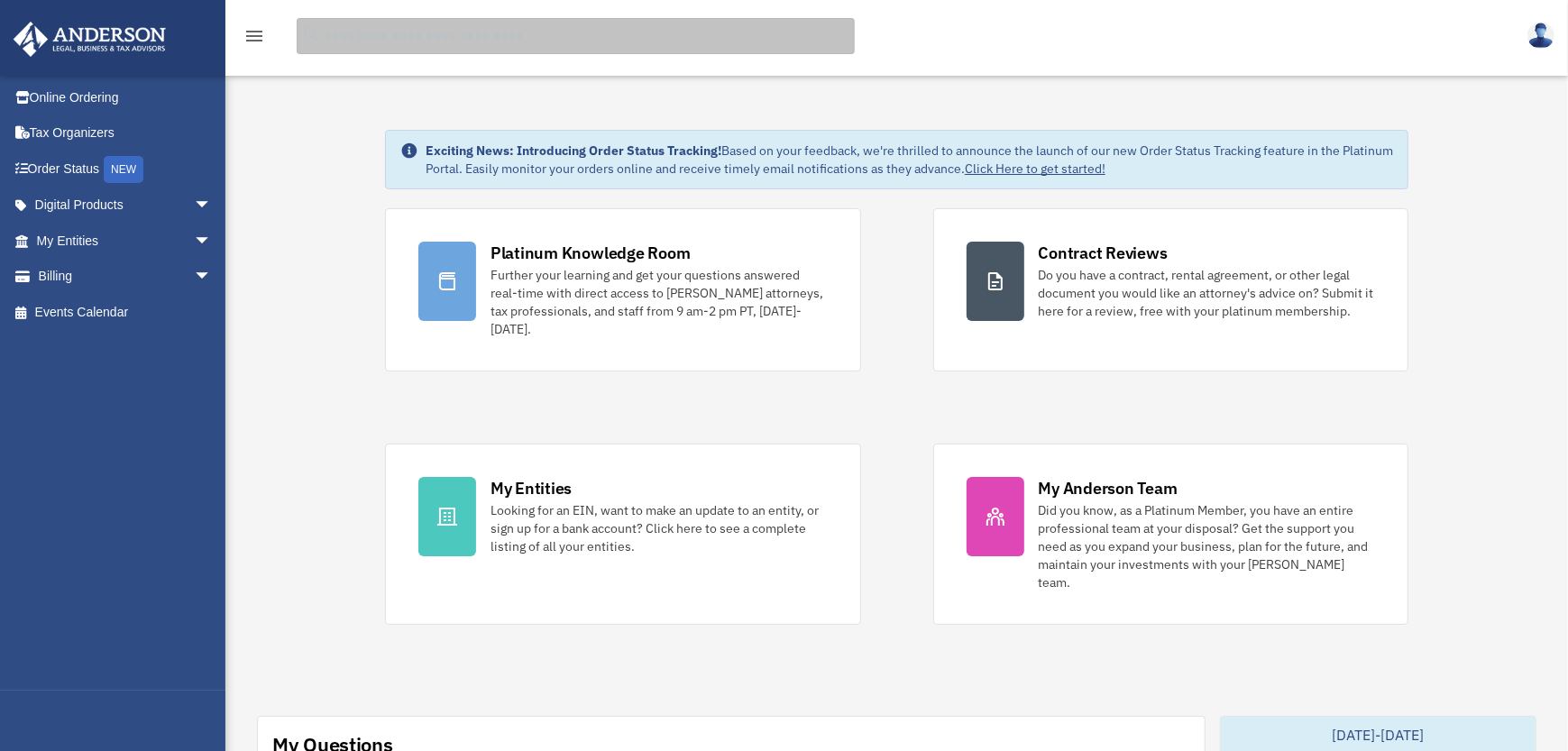
click at [406, 36] on input "search" at bounding box center [575, 36] width 558 height 36
type input "**********"
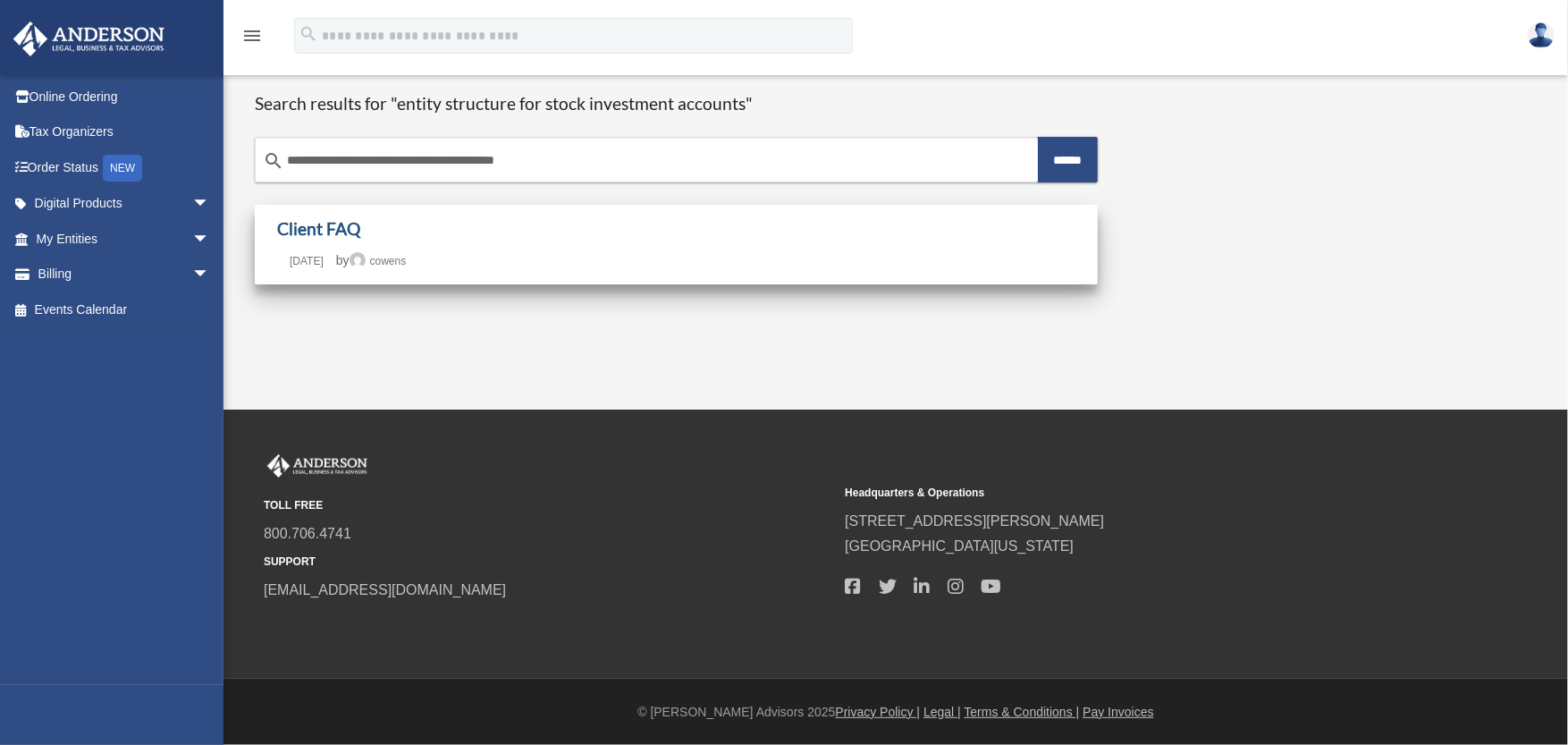
click at [317, 230] on link "Client FAQ" at bounding box center [318, 228] width 83 height 21
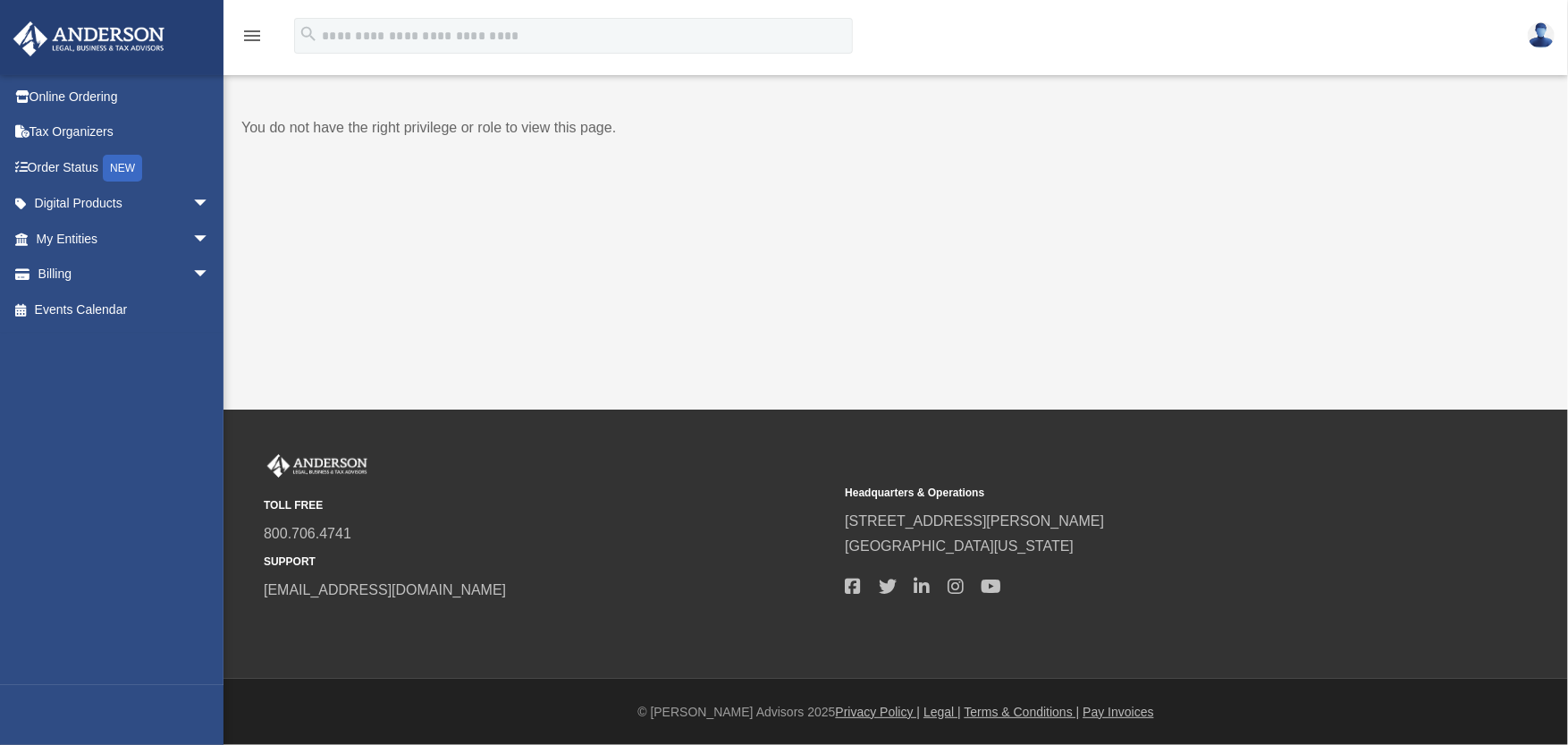
click at [252, 35] on icon "menu" at bounding box center [252, 36] width 22 height 22
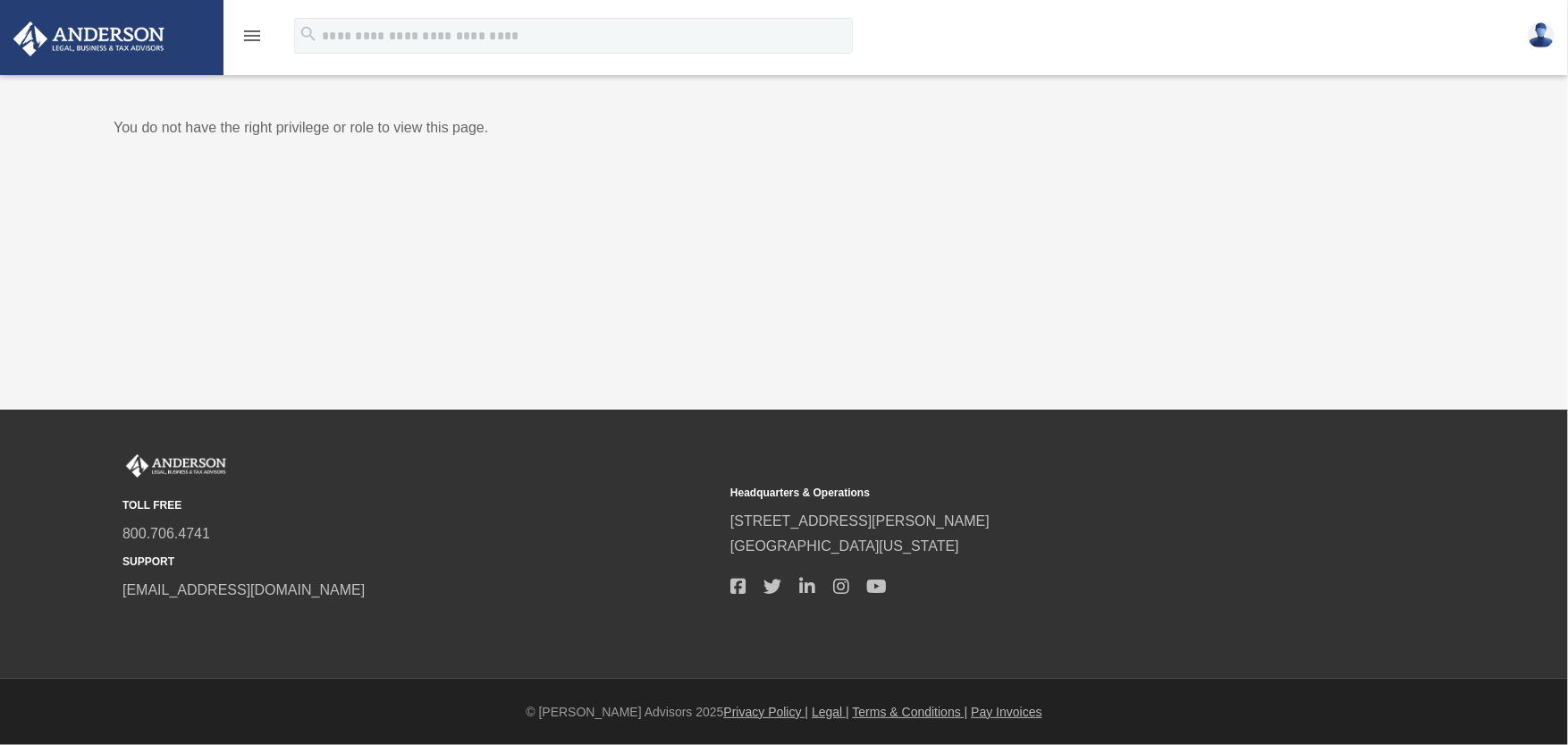
click at [252, 35] on icon "menu" at bounding box center [252, 36] width 22 height 22
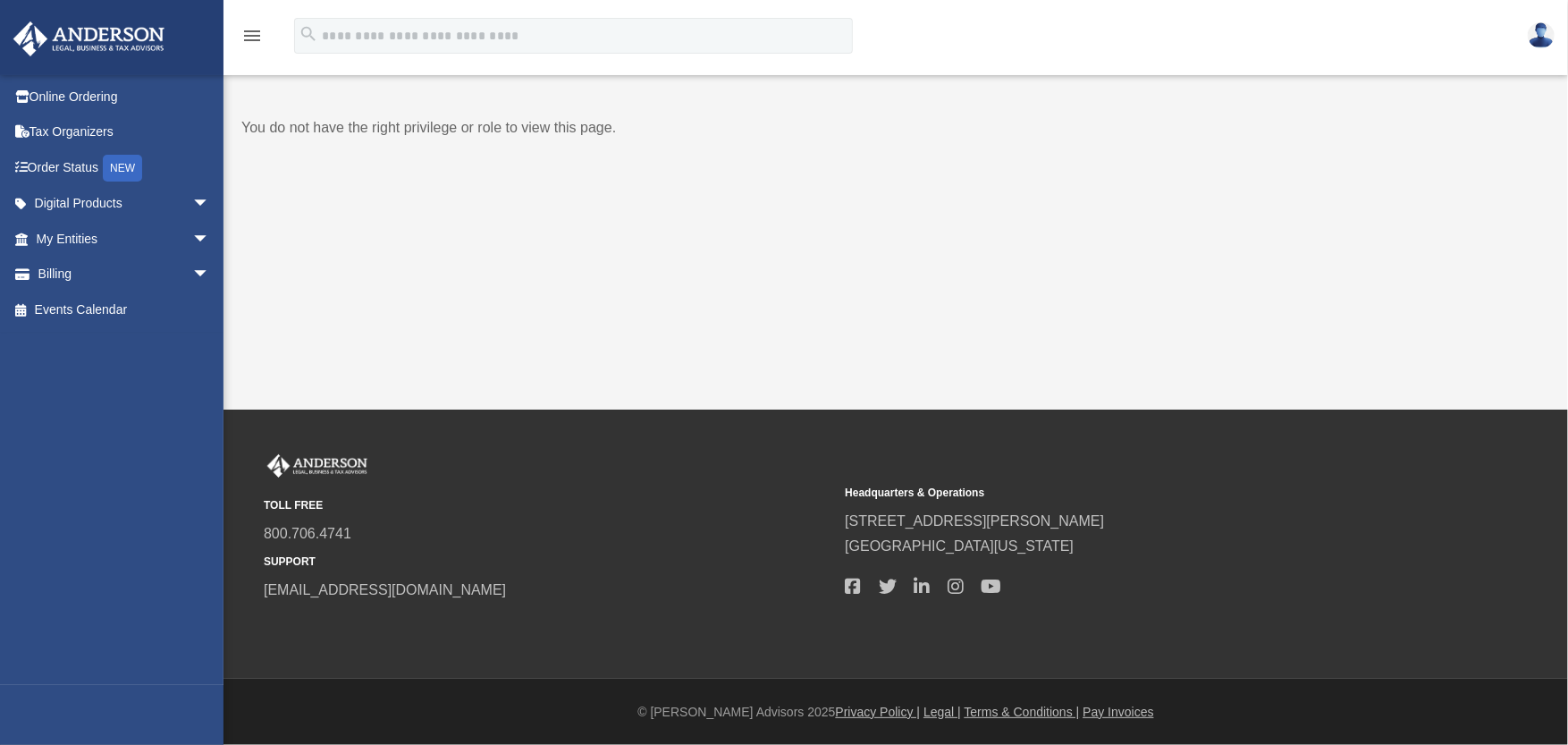
click at [520, 127] on p "You do not have the right privilege or role to view this page." at bounding box center [893, 128] width 1304 height 25
click at [1203, 250] on div "Client FAQ egpastor@msn.com Sign Out egpastor@msn.com Online Ordering Tax Organ…" at bounding box center [784, 205] width 1568 height 410
click at [93, 95] on link "Online Ordering" at bounding box center [124, 96] width 224 height 35
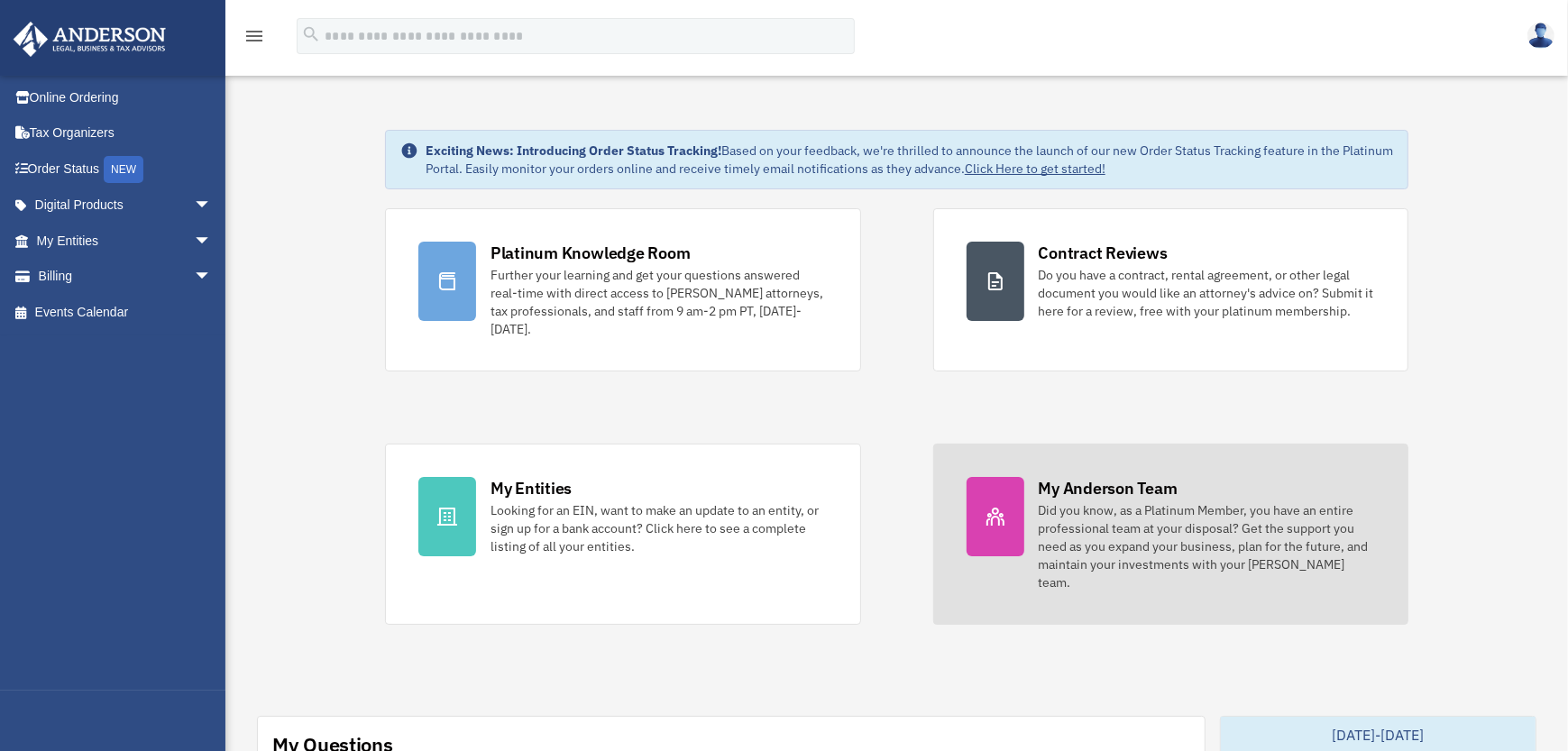
click at [1147, 517] on div "Did you know, as a Platinum Member, you have an entire professional team at you…" at bounding box center [1206, 545] width 337 height 90
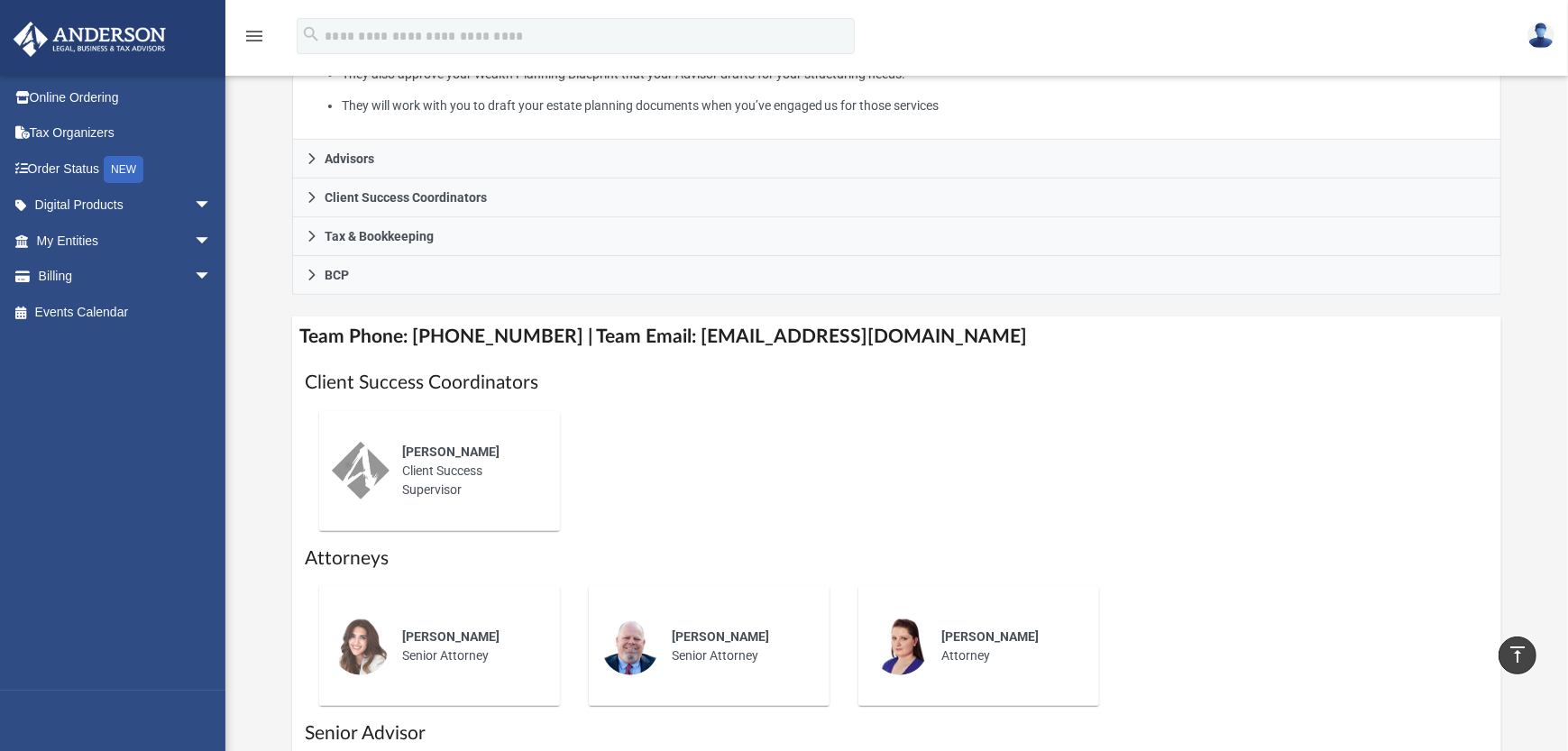
scroll to position [300, 0]
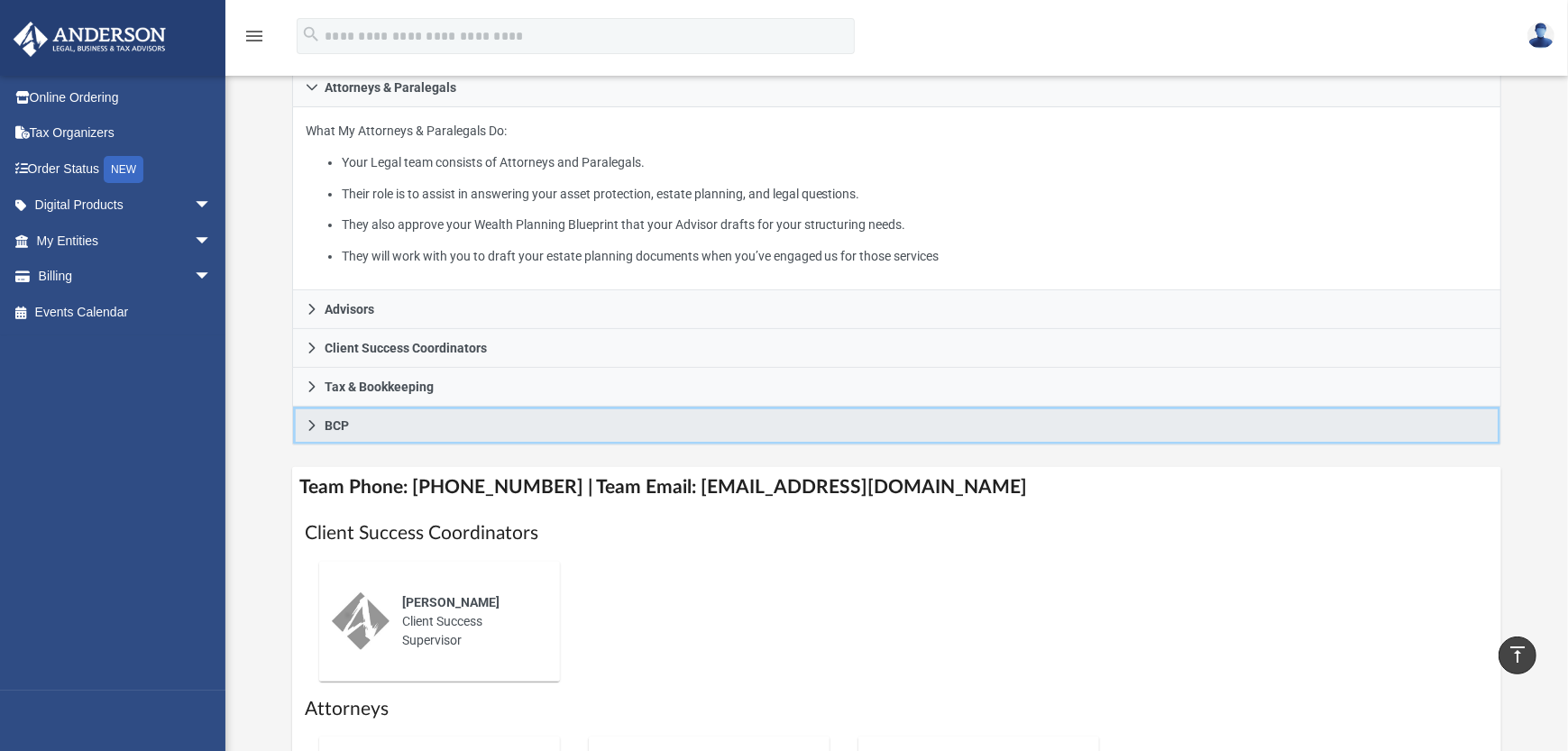
click at [305, 414] on link "BCP" at bounding box center [896, 426] width 1208 height 39
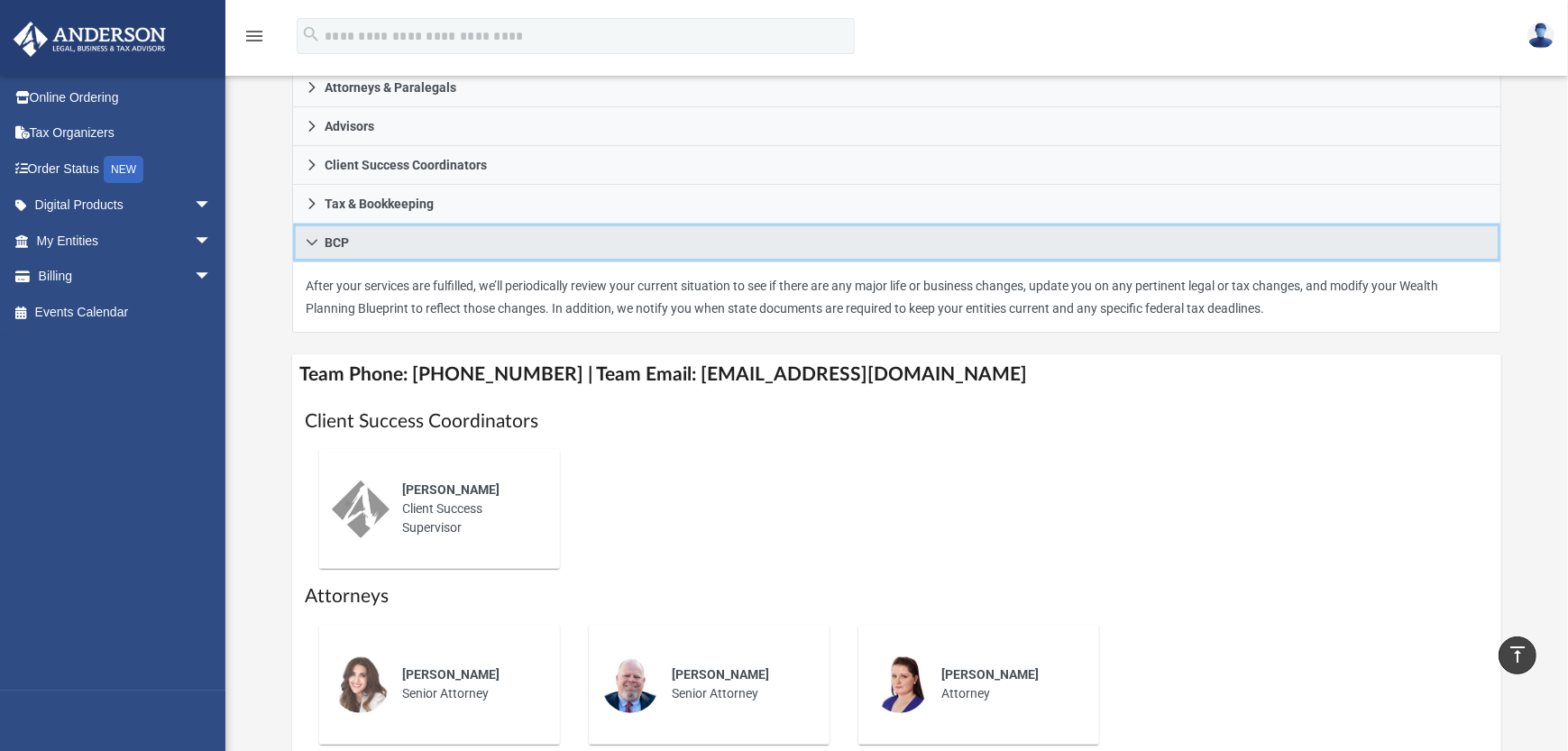
click at [307, 239] on icon at bounding box center [311, 242] width 13 height 13
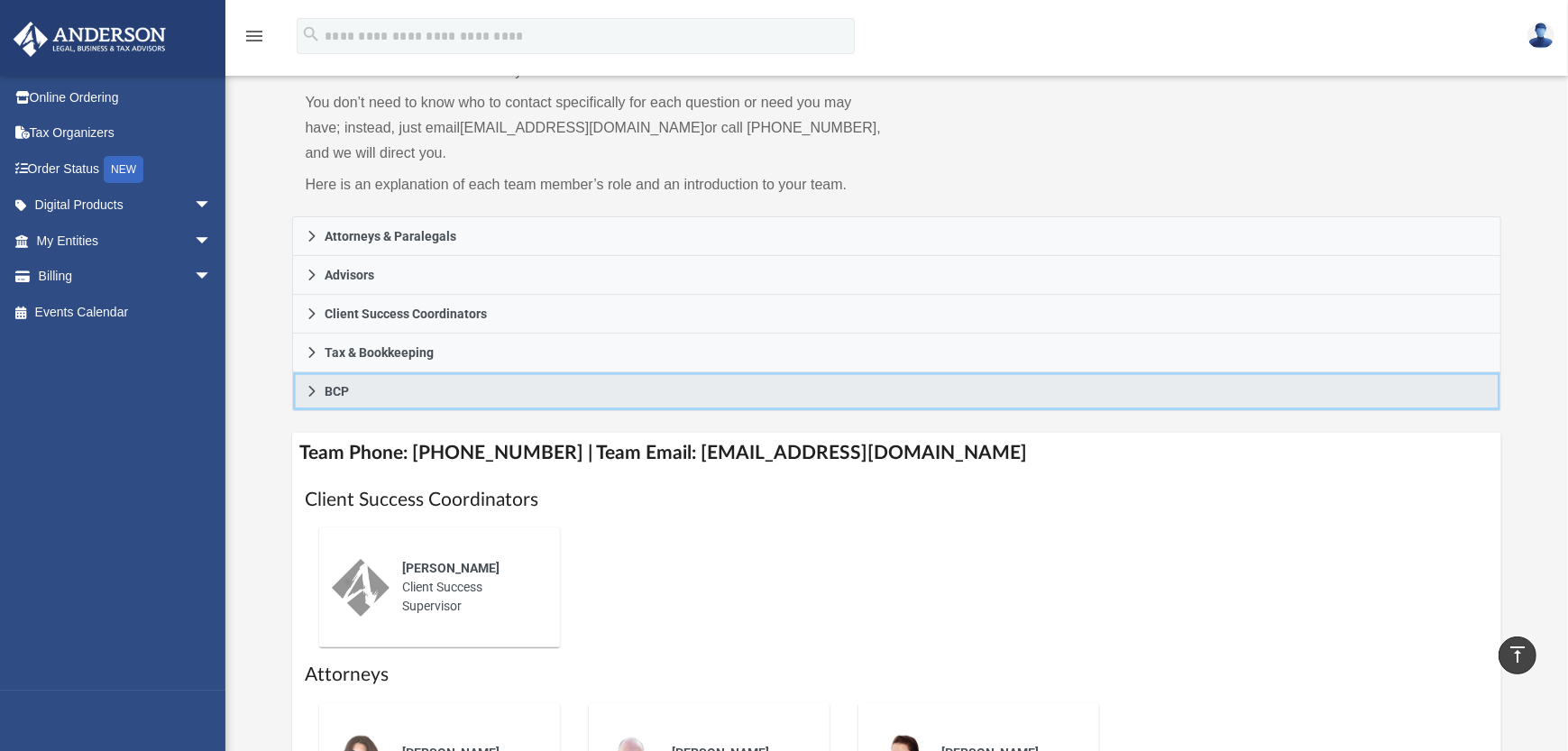
scroll to position [149, 0]
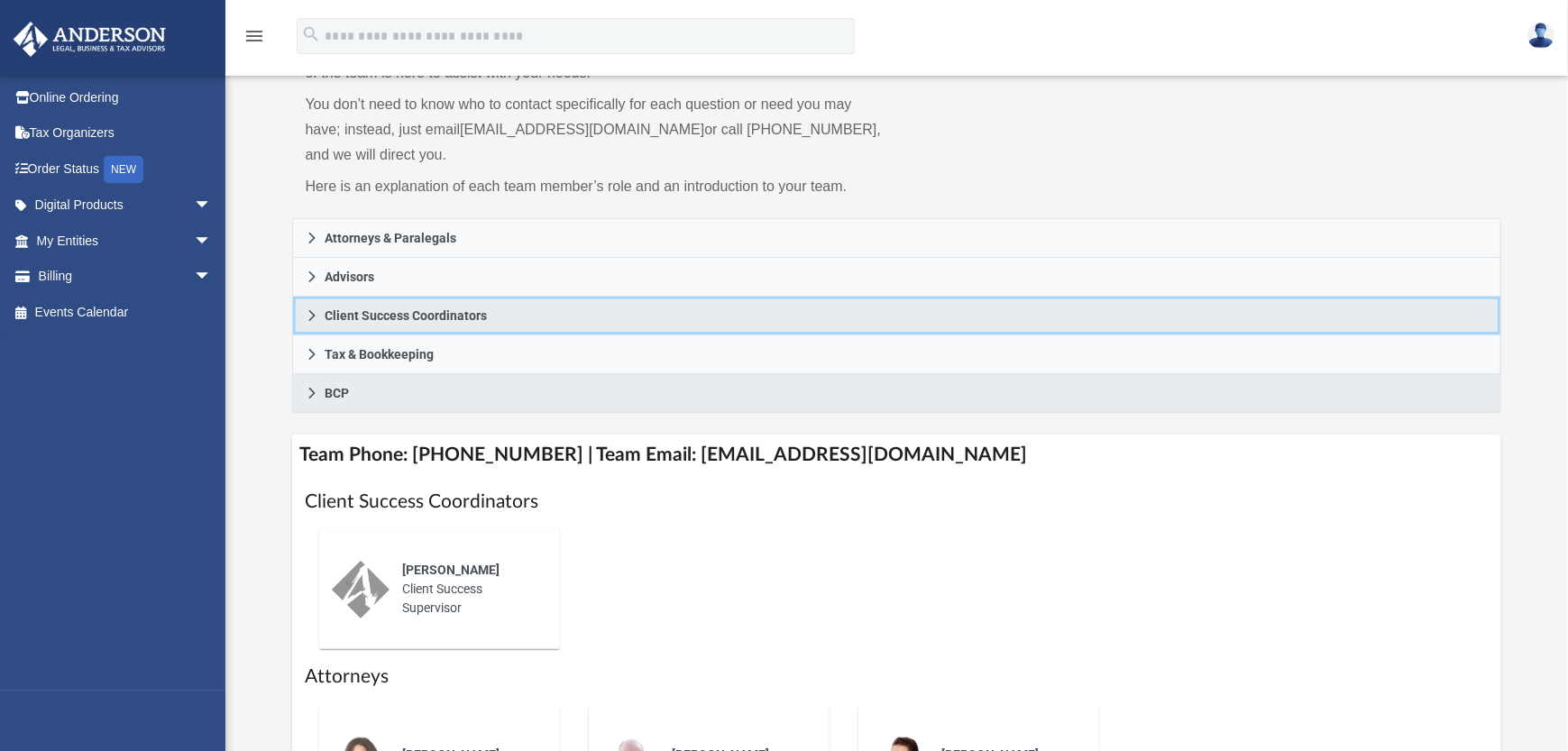
click at [305, 312] on icon at bounding box center [311, 315] width 13 height 13
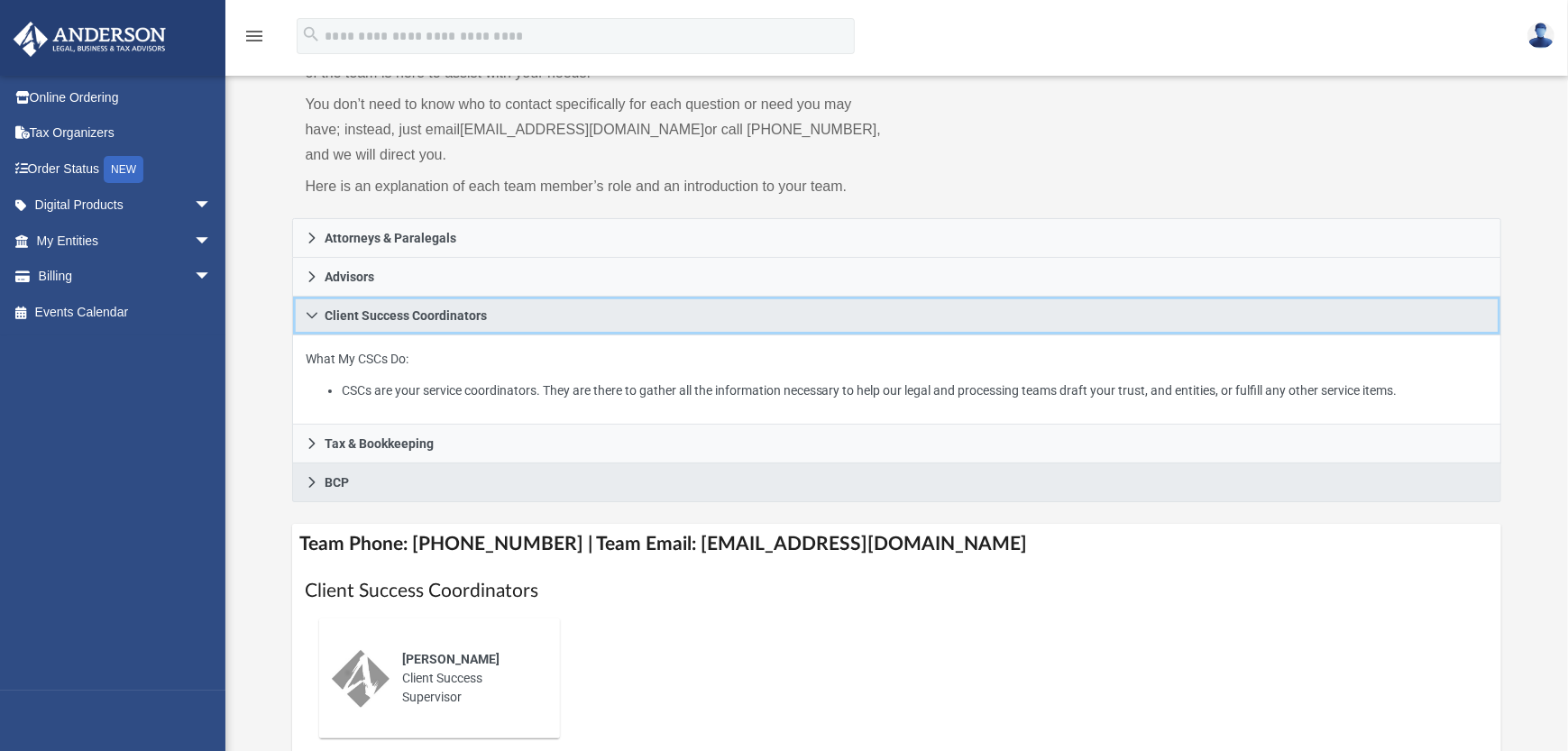
click at [313, 314] on icon at bounding box center [311, 316] width 11 height 6
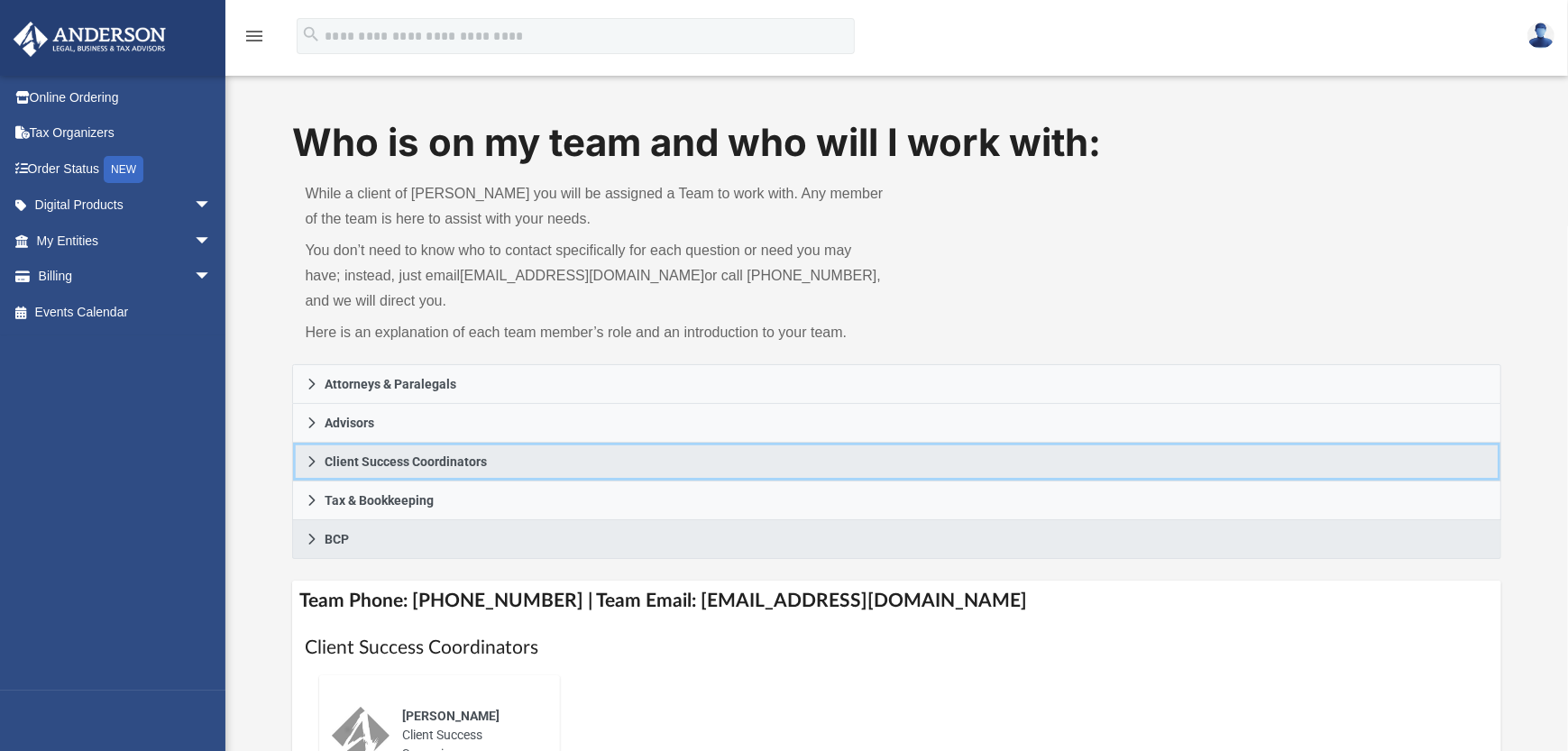
scroll to position [0, 0]
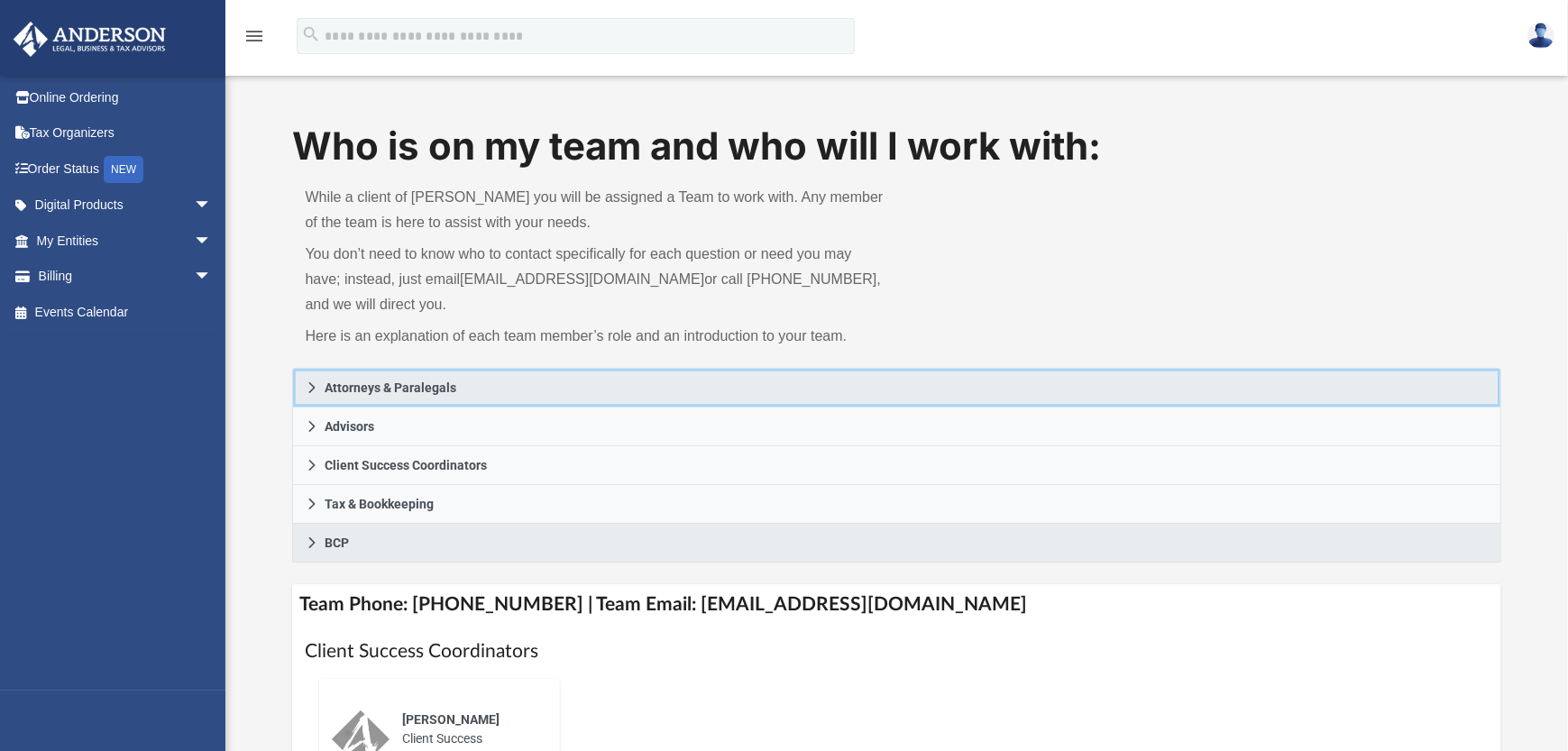
click at [313, 384] on icon at bounding box center [311, 387] width 13 height 13
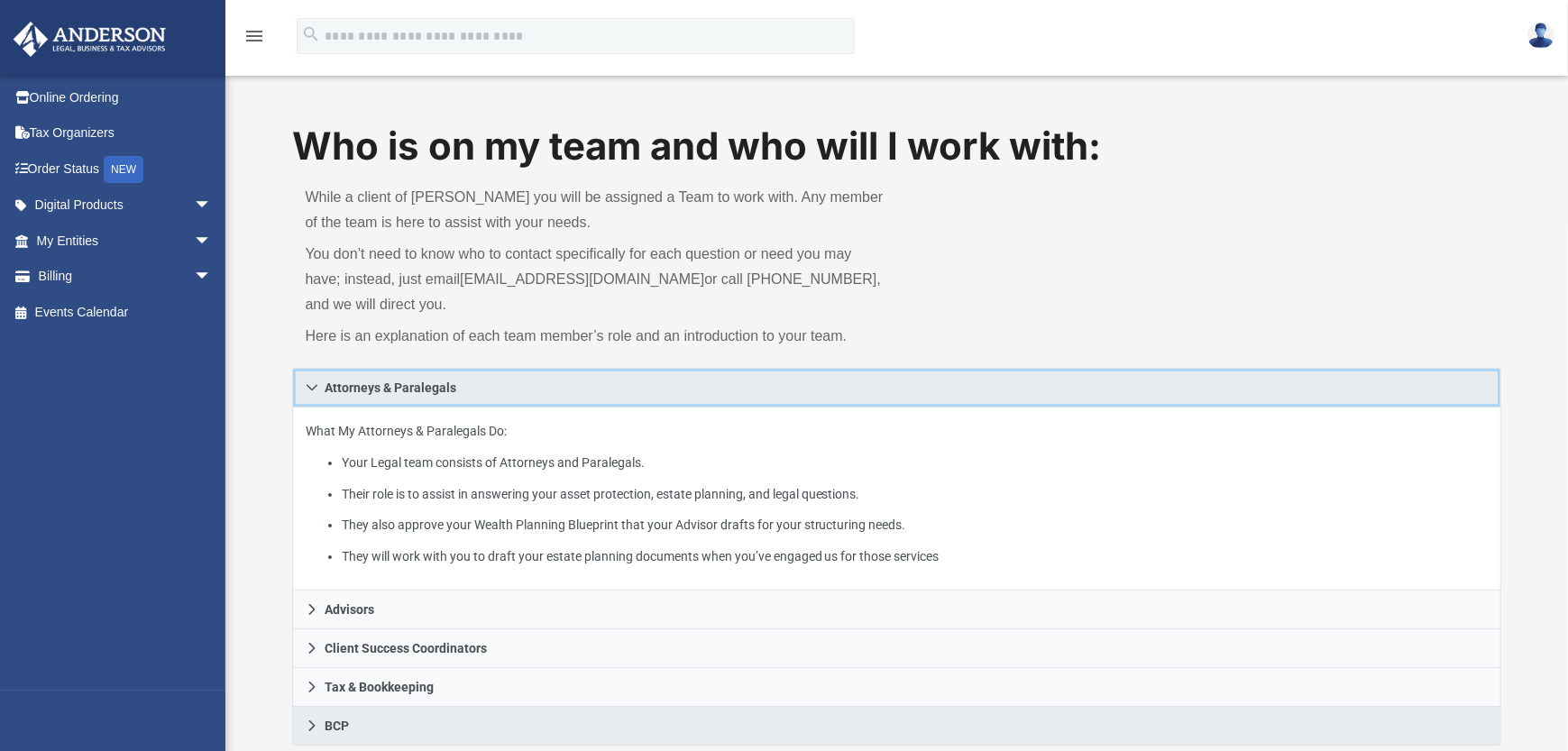
click at [313, 384] on icon at bounding box center [311, 387] width 13 height 13
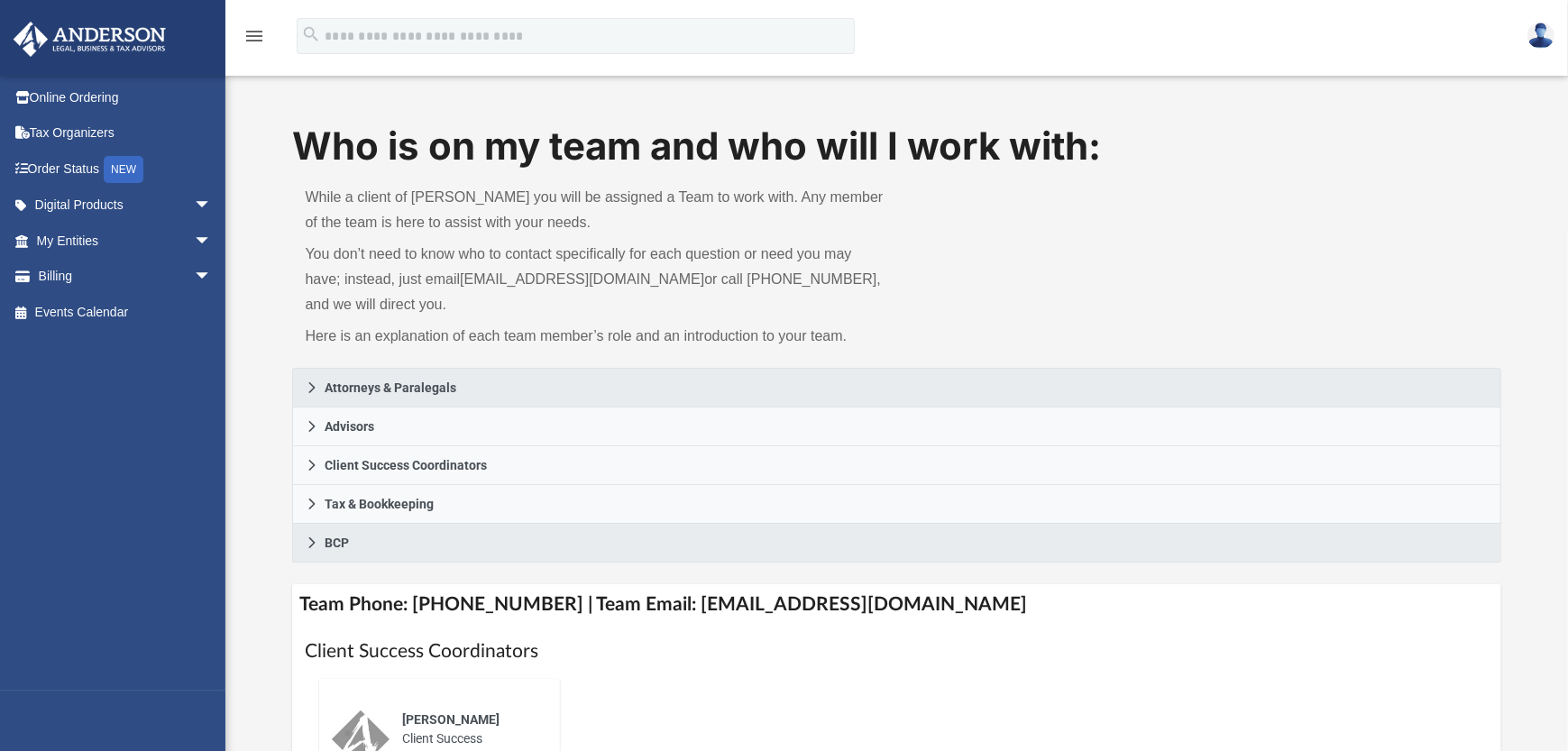
click at [1541, 31] on img at bounding box center [1540, 36] width 27 height 26
click at [1187, 280] on div "Who is on my team and who will I work with: While a client of Anderson you will…" at bounding box center [896, 244] width 1208 height 249
click at [118, 35] on img at bounding box center [89, 40] width 163 height 36
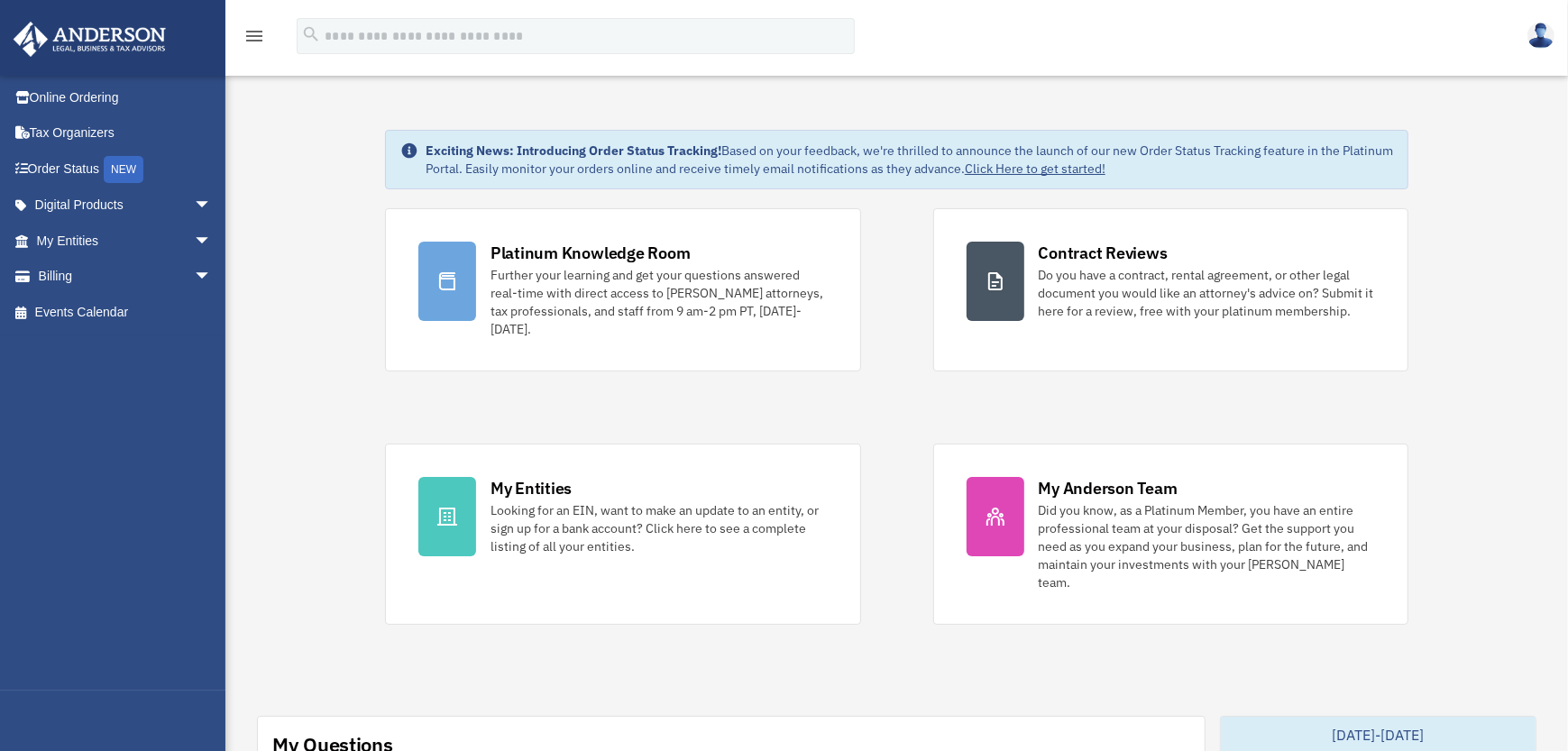
click at [1545, 40] on img at bounding box center [1540, 36] width 27 height 26
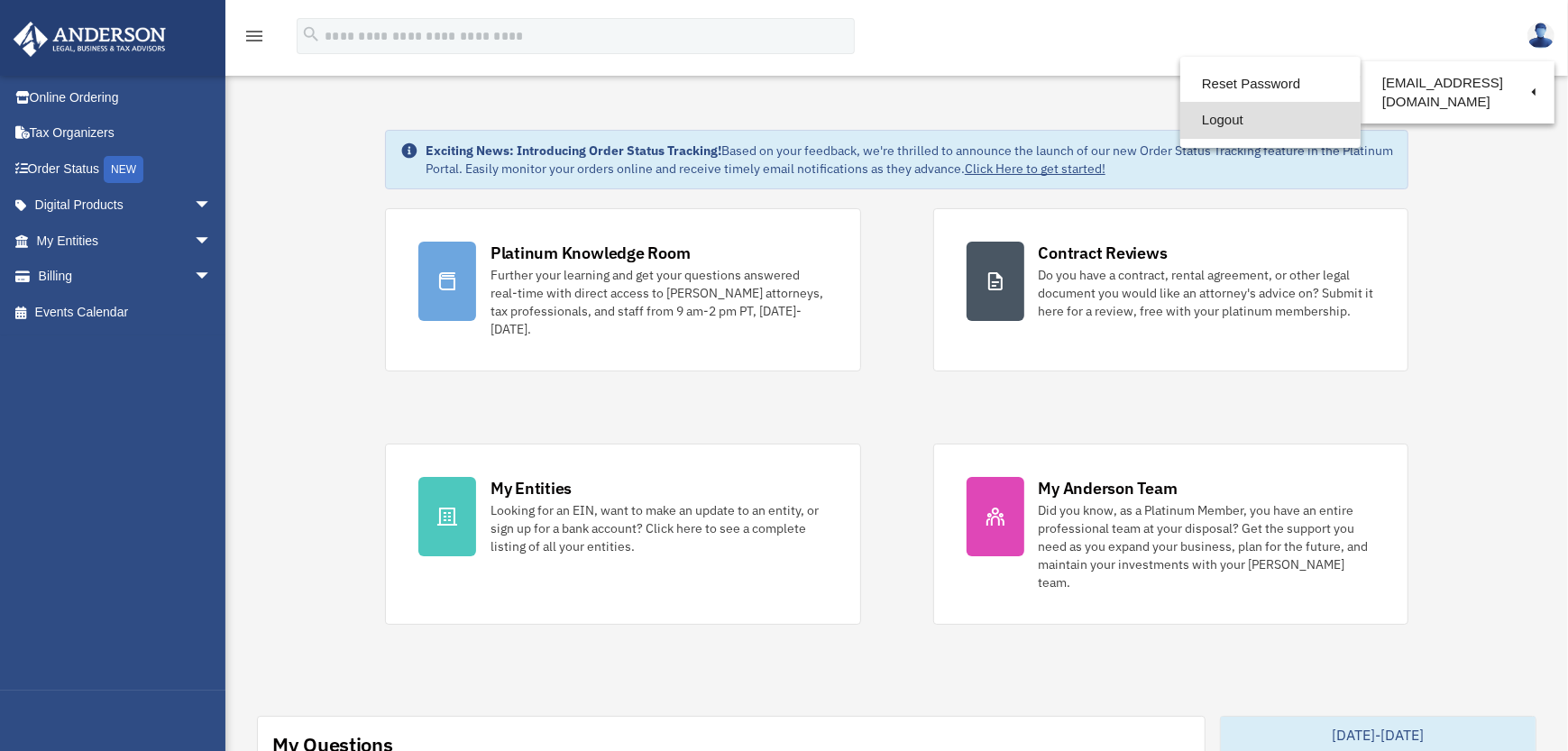
click at [1227, 128] on link "Logout" at bounding box center [1270, 120] width 180 height 37
